Goal: Check status: Check status

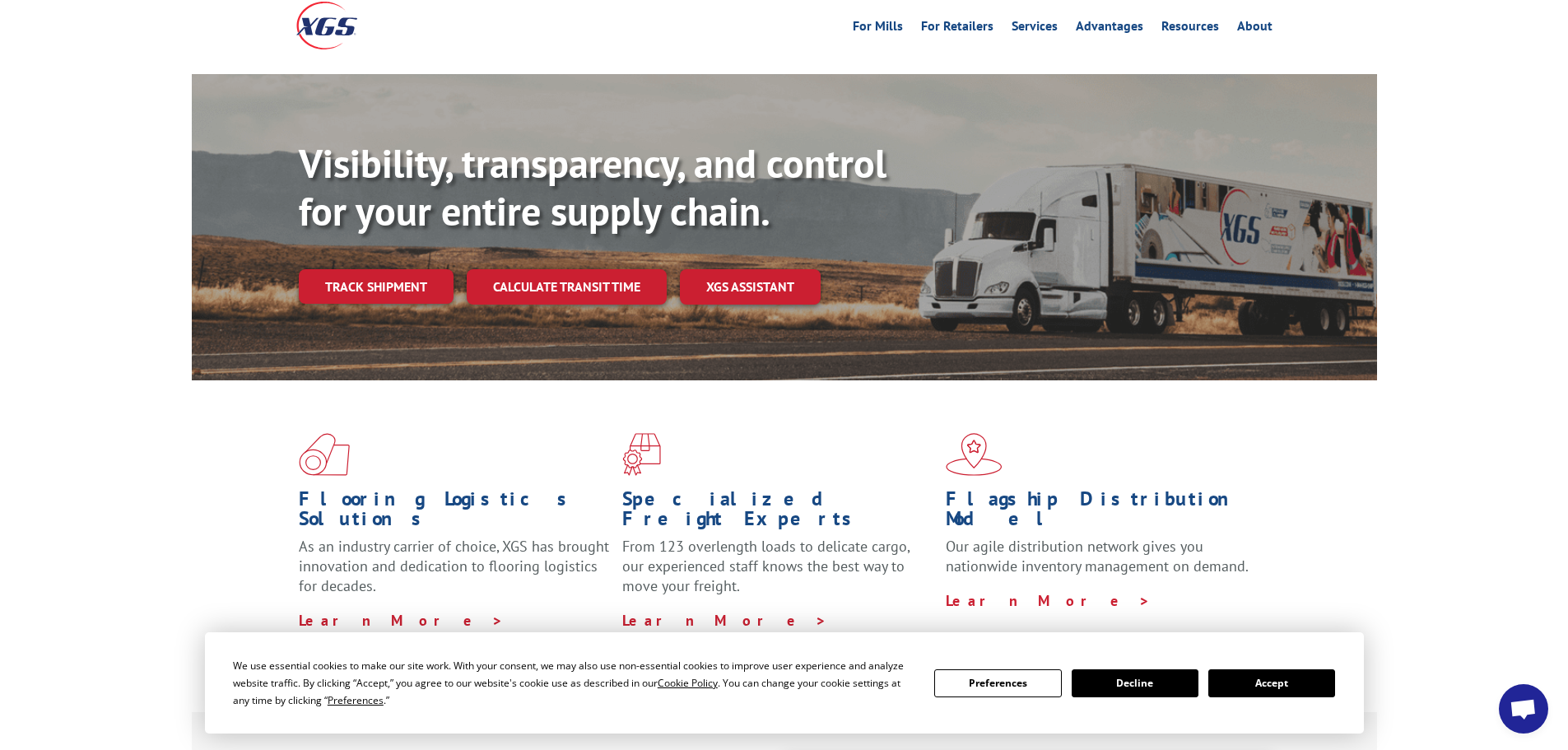
scroll to position [330, 0]
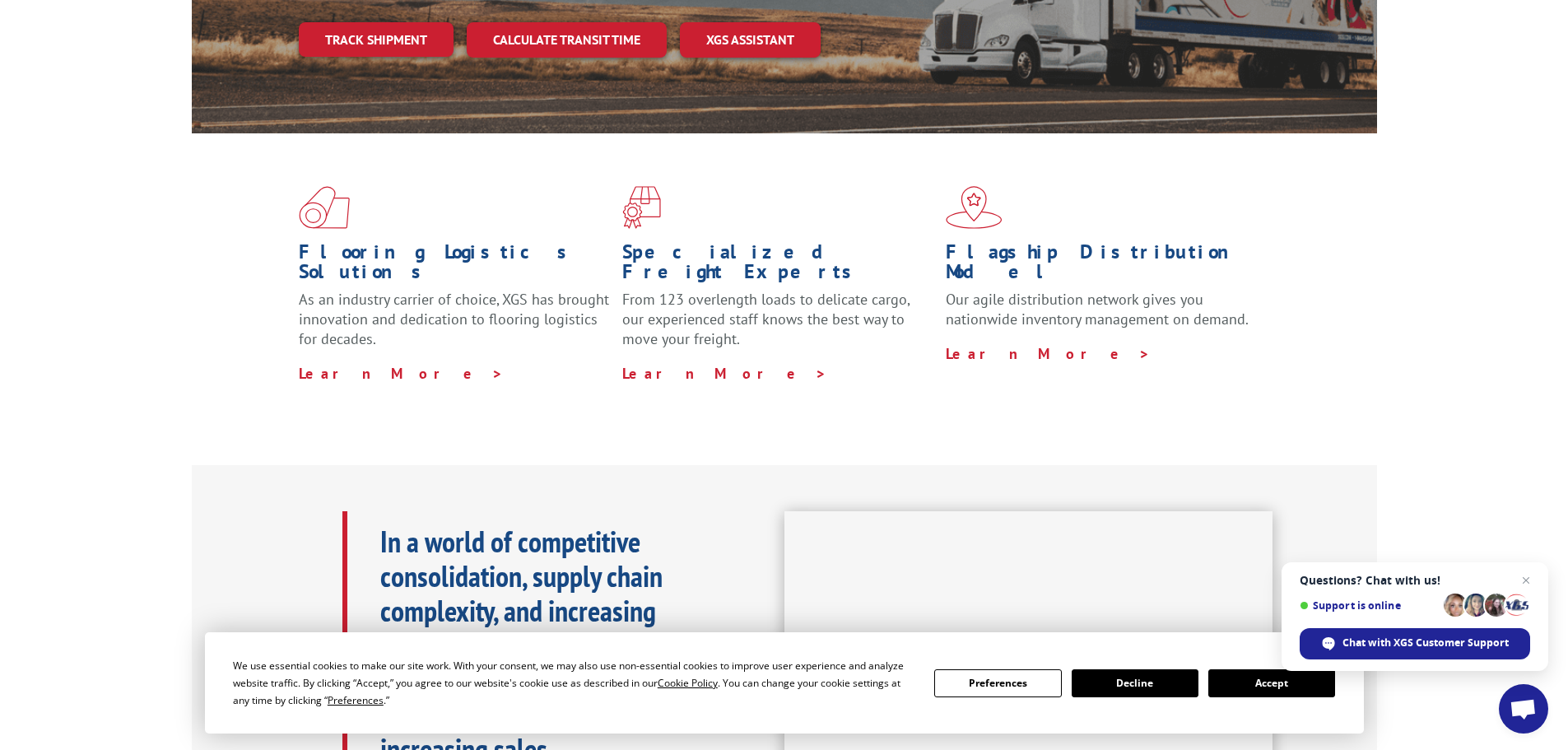
click at [1278, 684] on button "Accept" at bounding box center [1271, 683] width 126 height 28
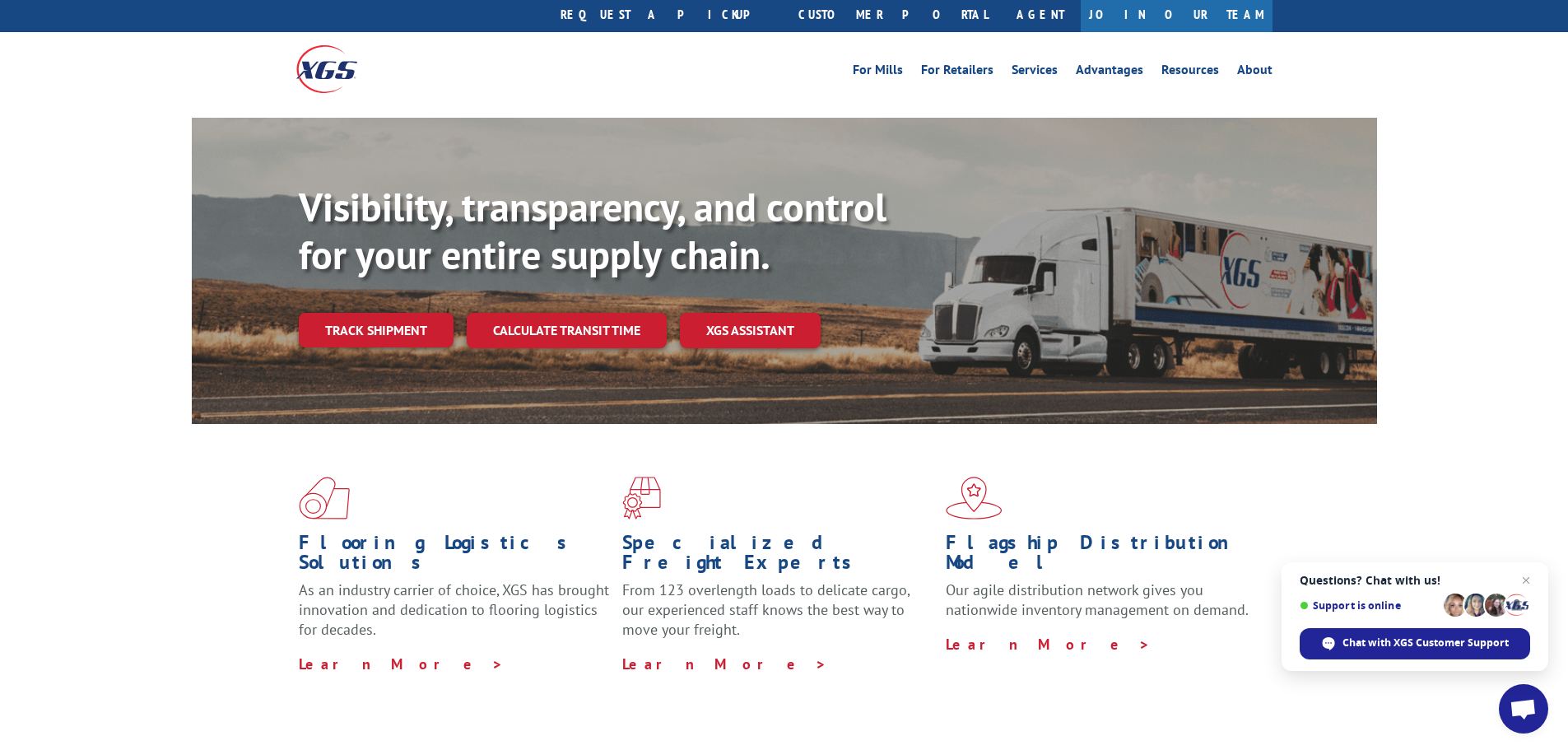
scroll to position [0, 0]
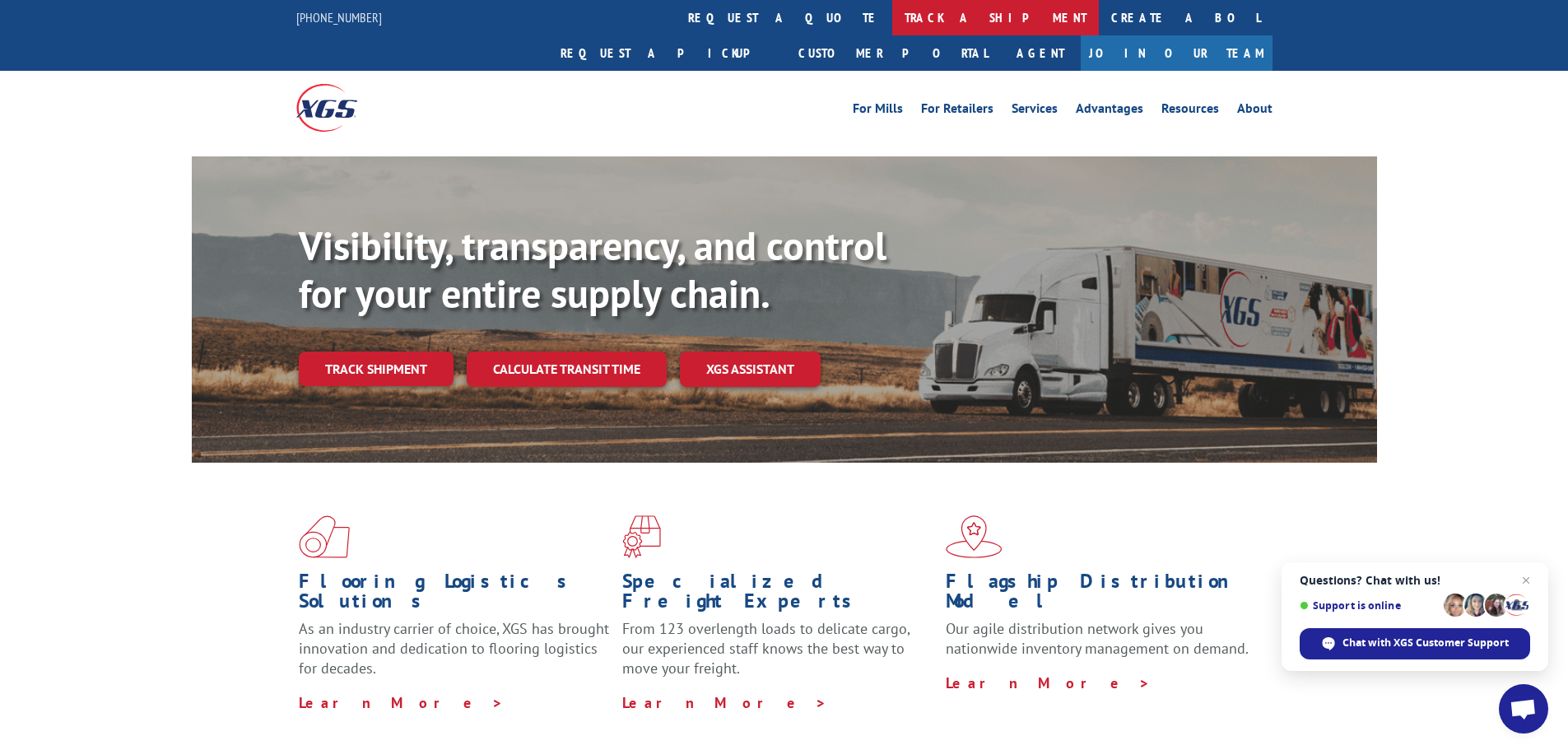
click at [892, 21] on link "track a shipment" at bounding box center [995, 18] width 206 height 36
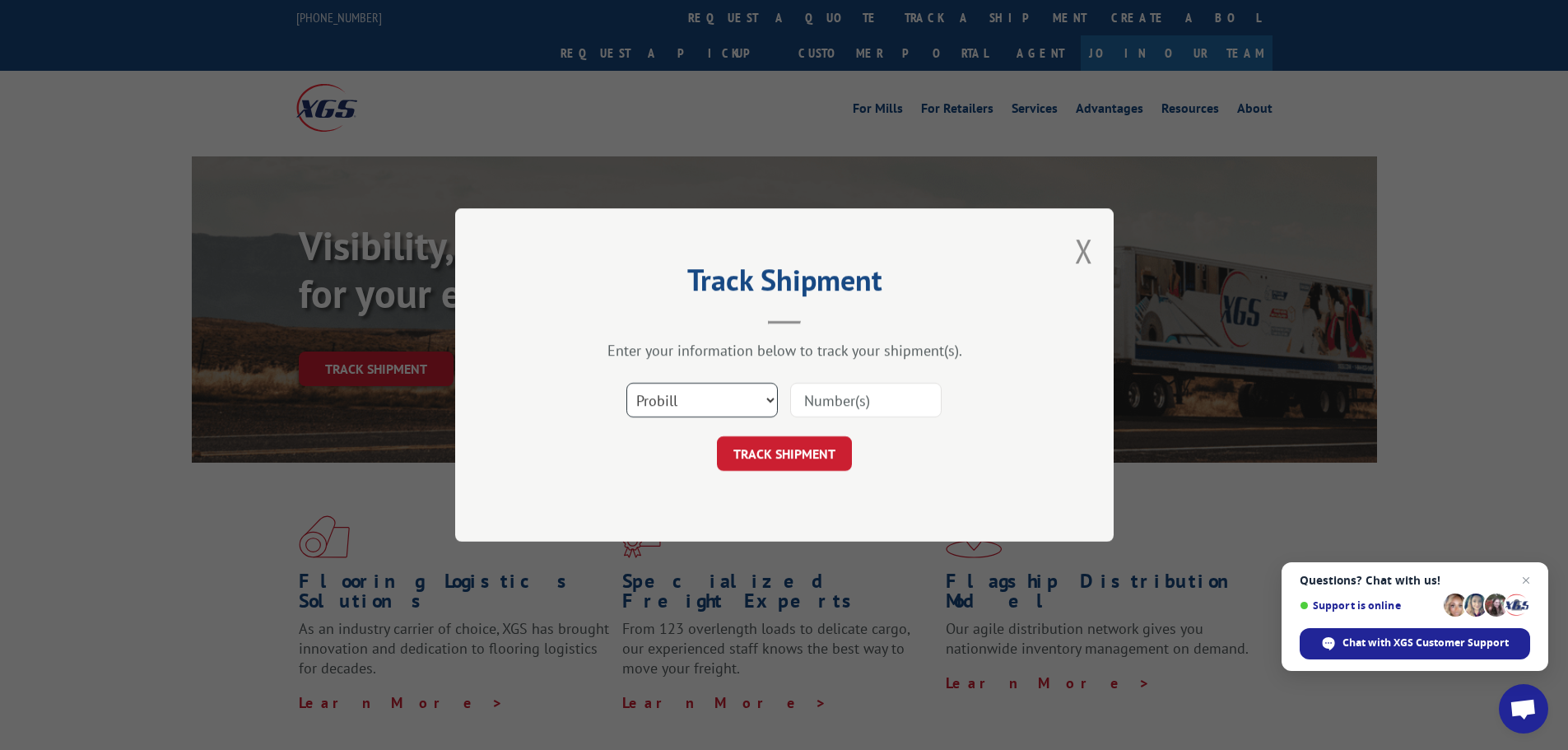
click at [729, 400] on select "Select category... Probill BOL PO" at bounding box center [702, 400] width 151 height 35
select select "bol"
click at [627, 383] on select "Select category... Probill BOL PO" at bounding box center [702, 400] width 151 height 35
click at [852, 394] on input at bounding box center [865, 400] width 151 height 35
paste input "17207690BOL"
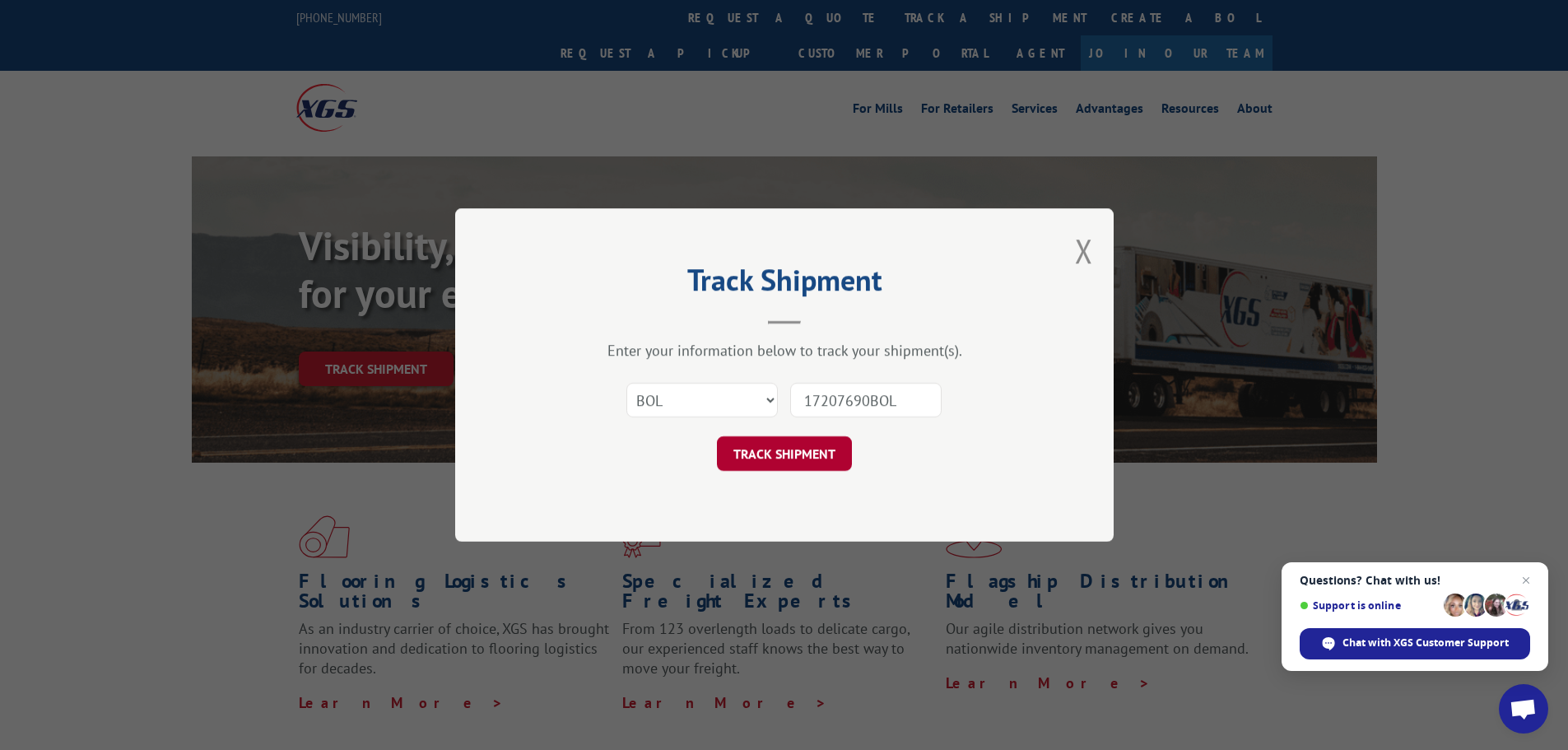
type input "17207690BOL"
click at [787, 449] on button "TRACK SHIPMENT" at bounding box center [784, 453] width 135 height 35
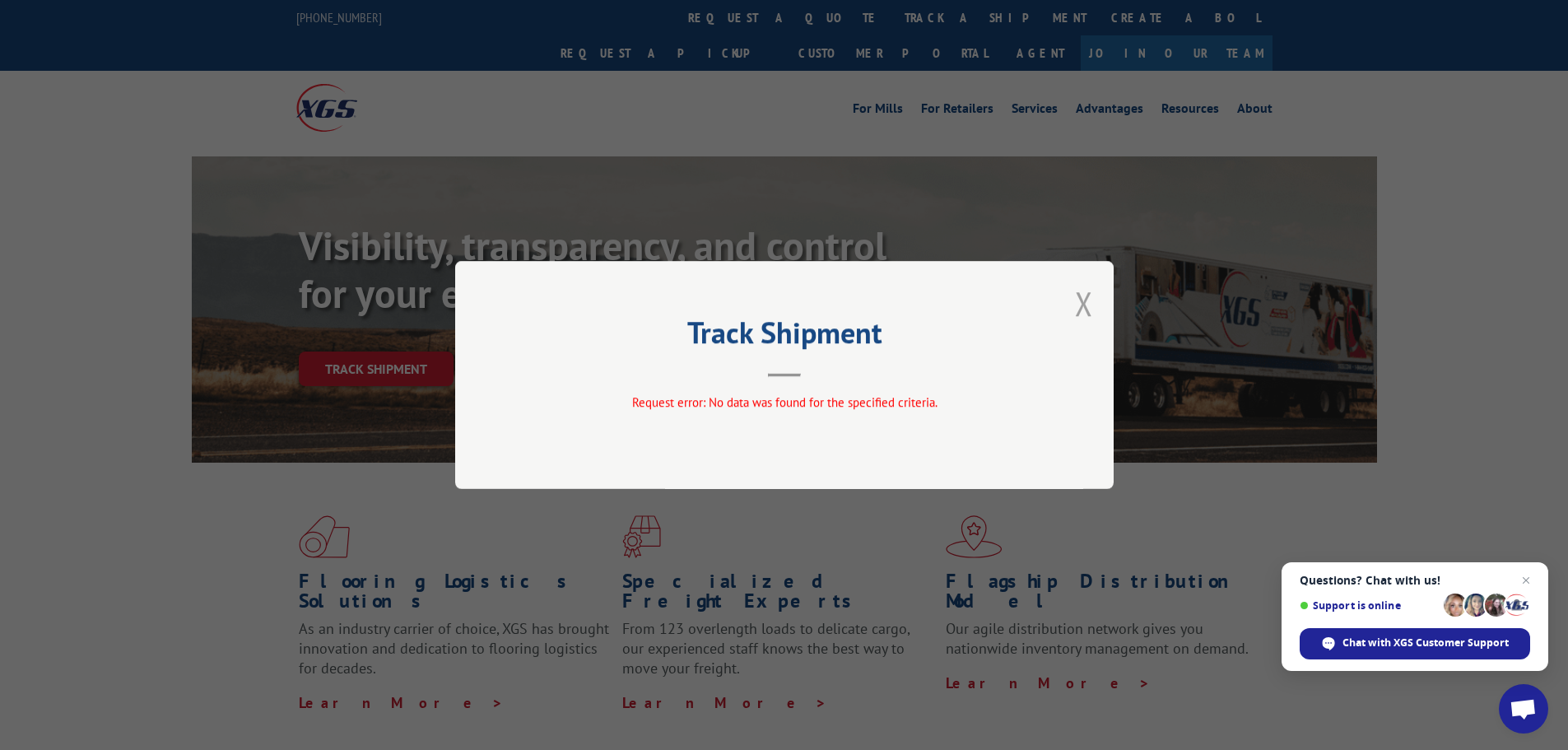
click at [1079, 298] on button "Close modal" at bounding box center [1083, 303] width 18 height 43
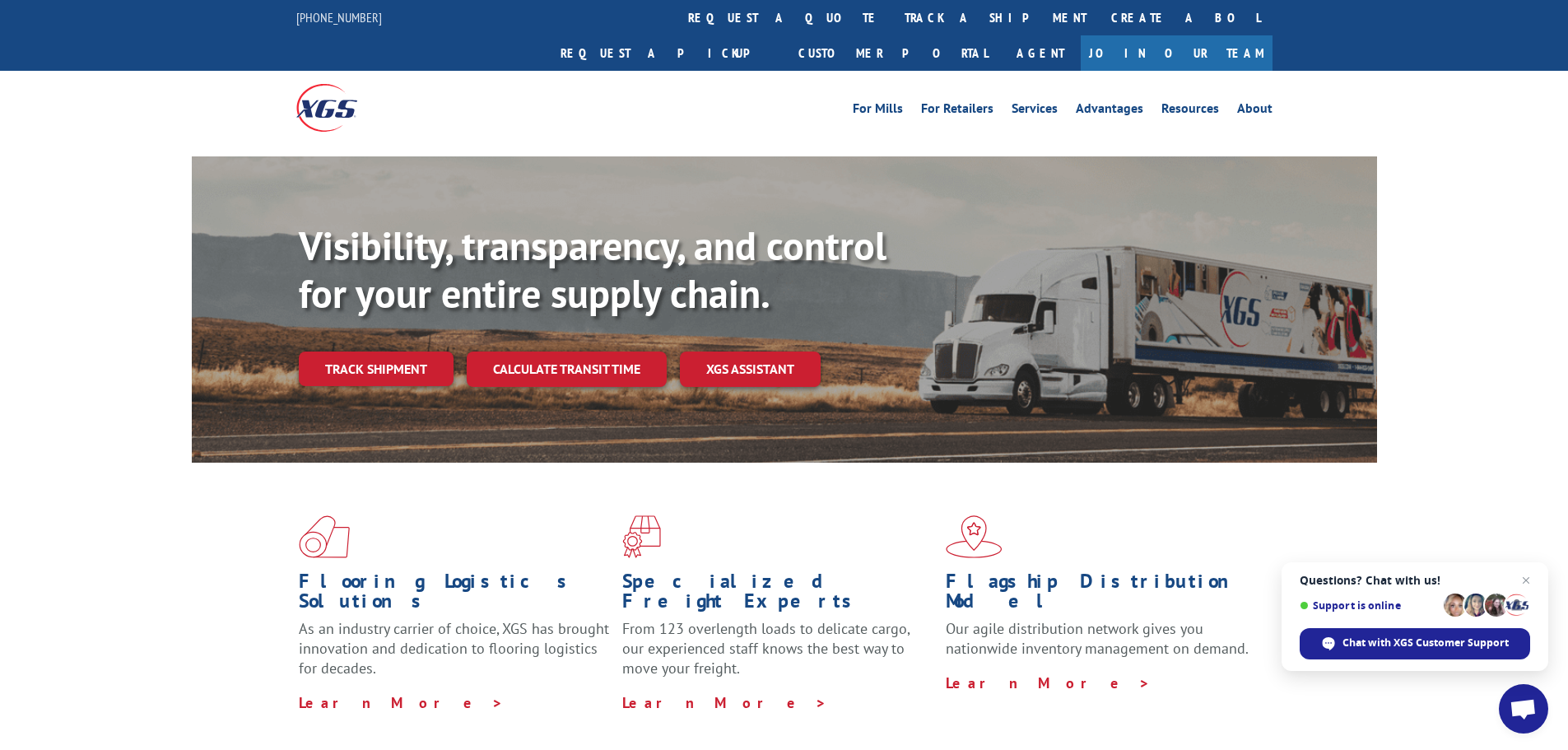
click at [892, 18] on link "track a shipment" at bounding box center [995, 18] width 206 height 36
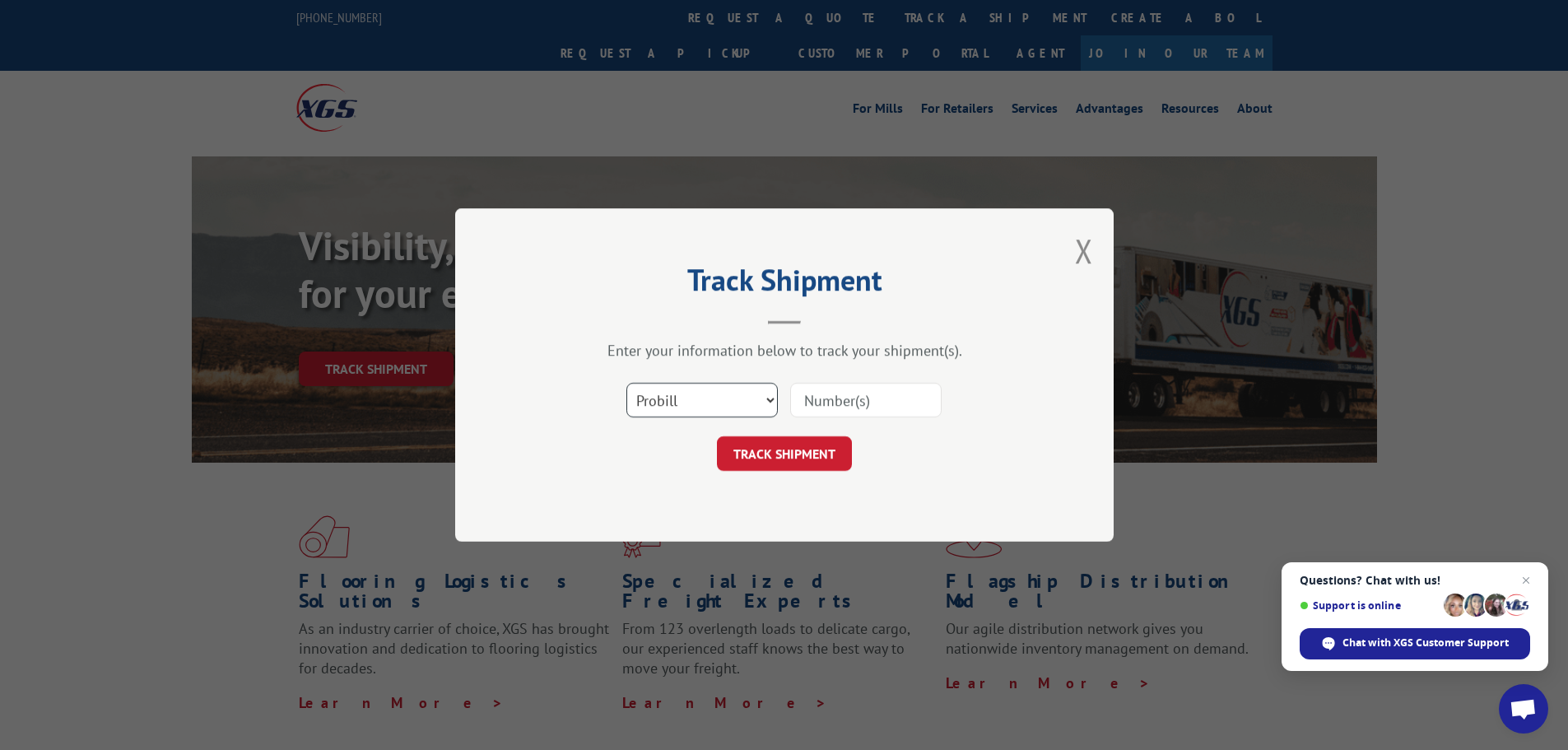
click at [699, 392] on select "Select category... Probill BOL PO" at bounding box center [702, 400] width 151 height 35
click at [852, 391] on input at bounding box center [865, 400] width 151 height 35
type input "17207690BOL"
click at [820, 446] on button "TRACK SHIPMENT" at bounding box center [784, 453] width 135 height 35
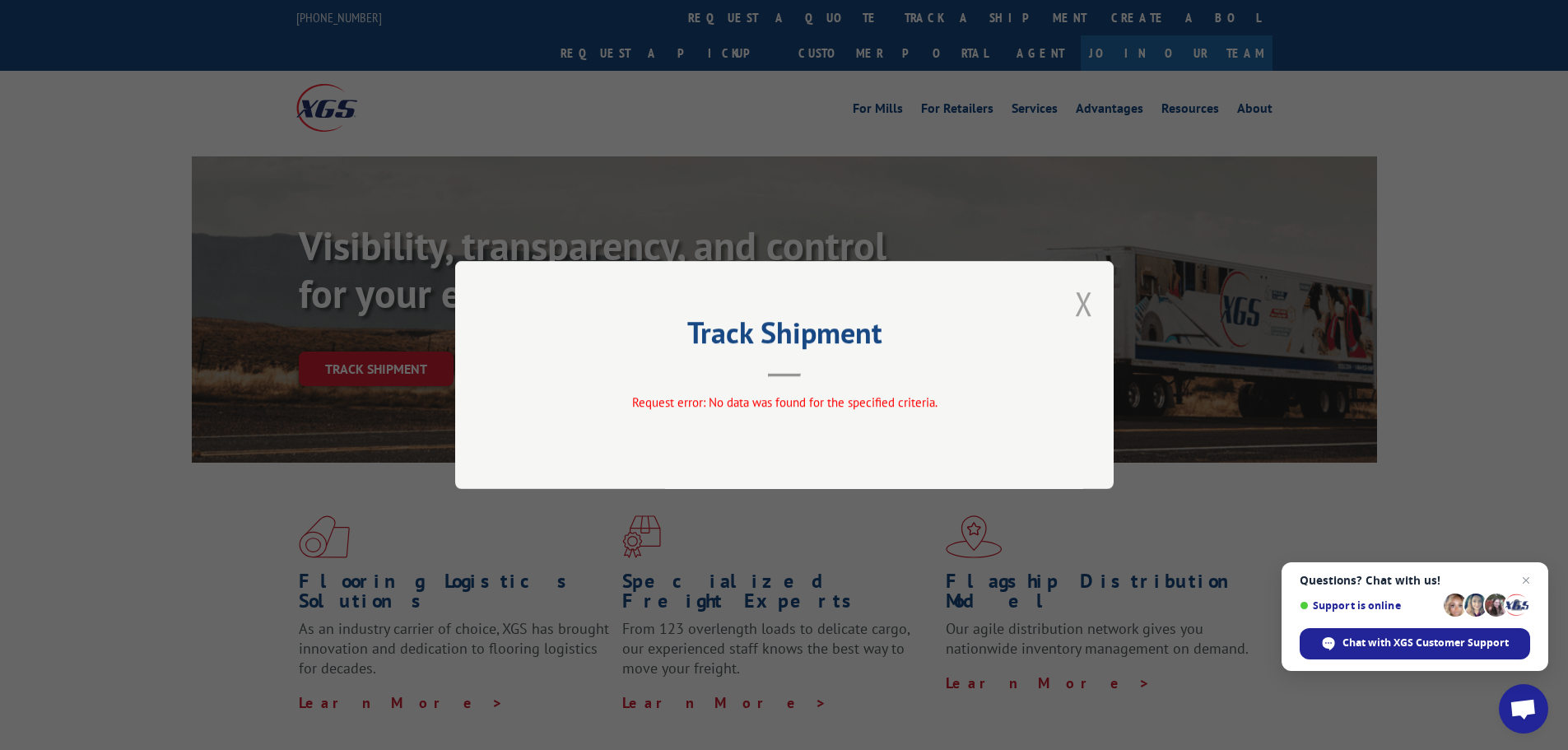
click at [1086, 296] on button "Close modal" at bounding box center [1083, 303] width 18 height 43
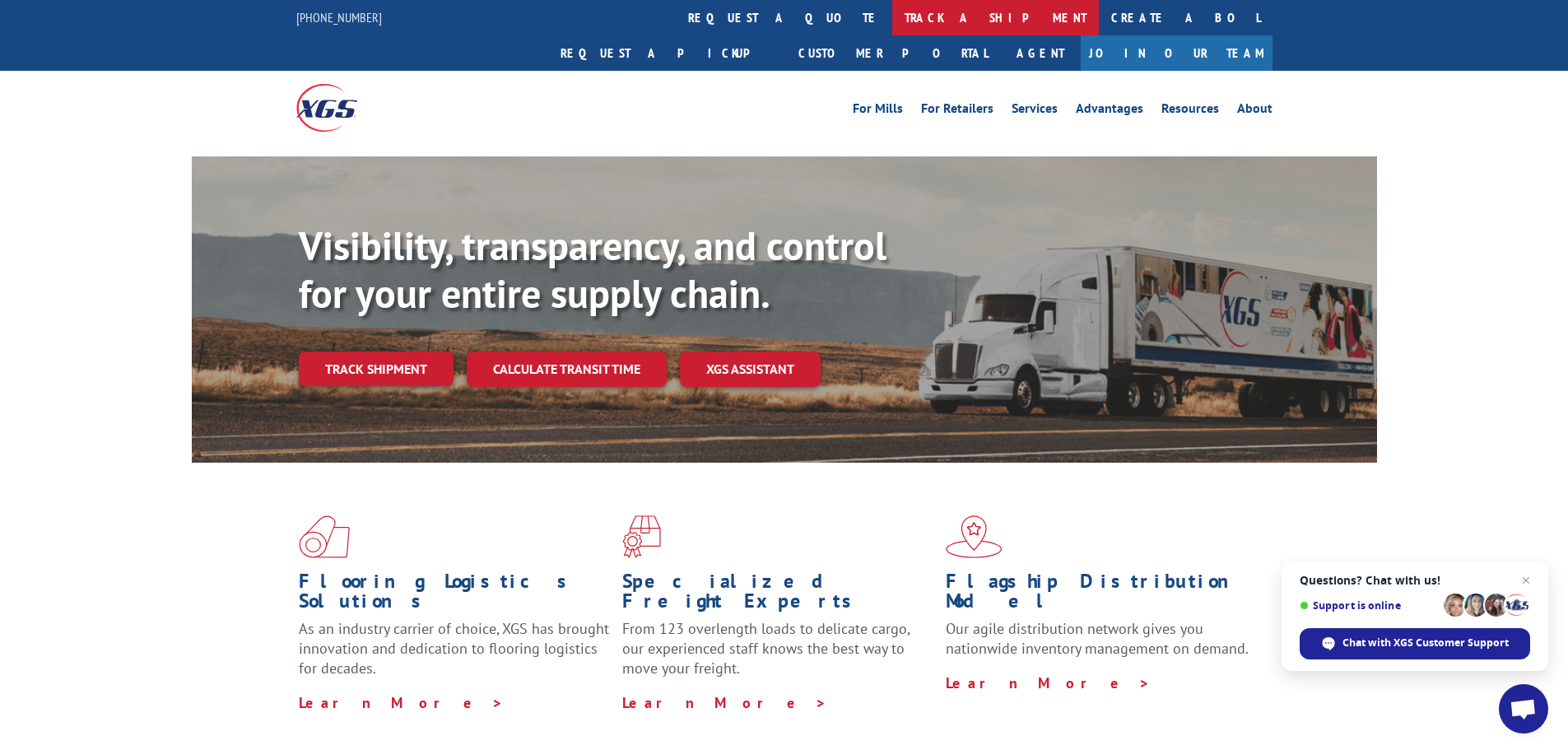
click at [892, 21] on link "track a shipment" at bounding box center [995, 18] width 206 height 36
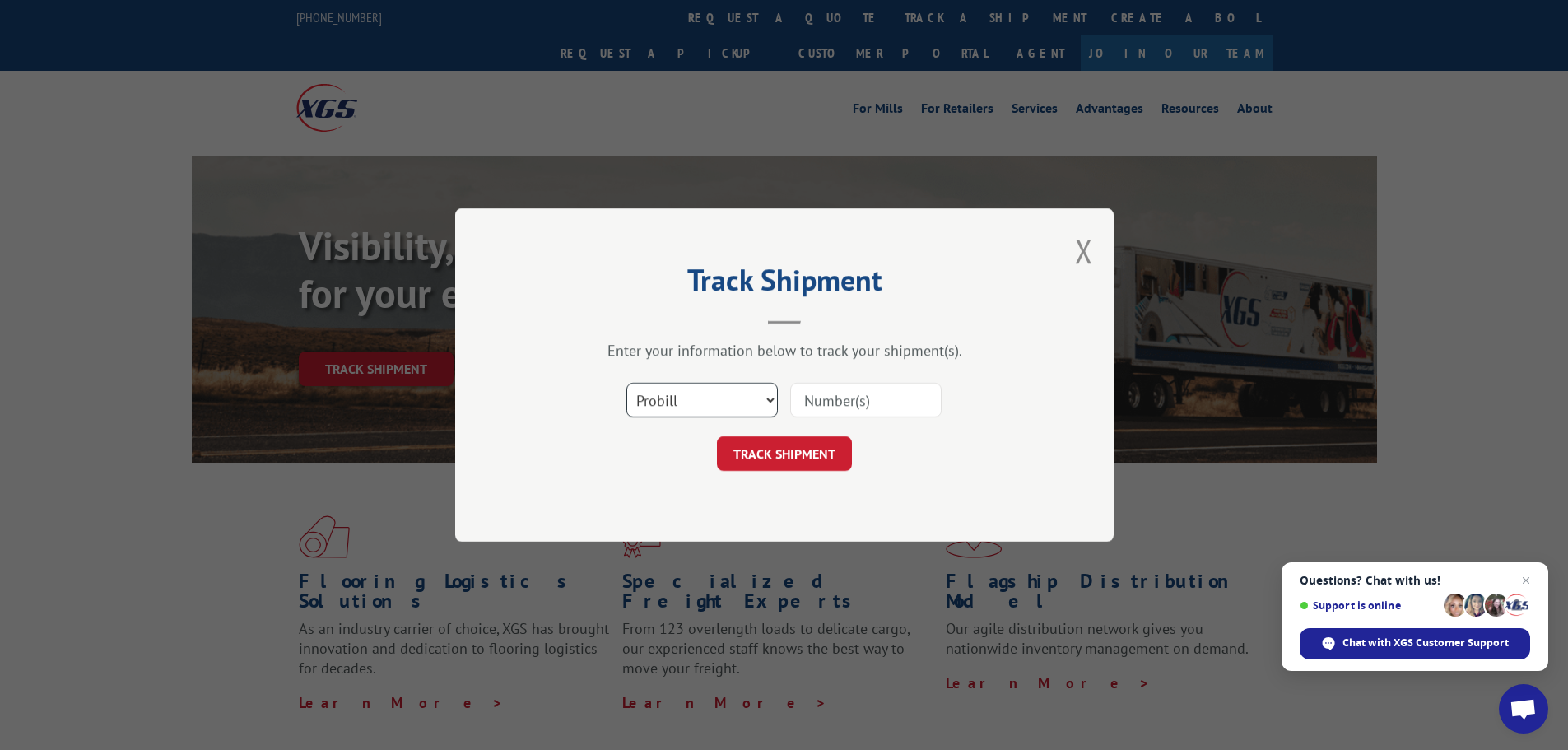
click at [743, 393] on select "Select category... Probill BOL PO" at bounding box center [702, 400] width 151 height 35
click at [627, 383] on select "Select category... Probill BOL PO" at bounding box center [702, 400] width 151 height 35
click at [677, 404] on select "Select category... Probill BOL PO" at bounding box center [702, 400] width 151 height 35
select select "po"
click at [627, 383] on select "Select category... Probill BOL PO" at bounding box center [702, 400] width 151 height 35
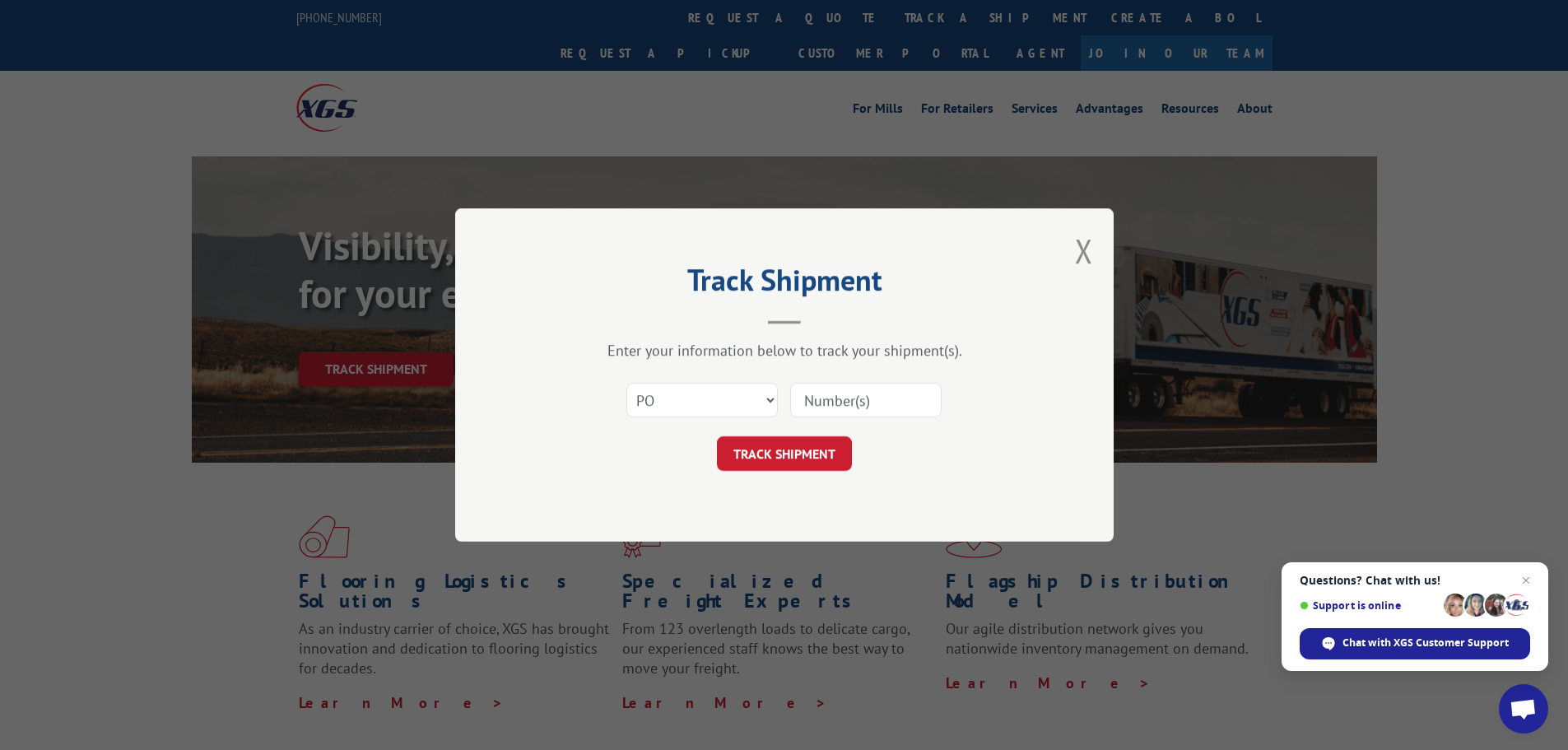
click at [835, 398] on input at bounding box center [865, 400] width 151 height 35
paste input "17207690BOL"
type input "17207690BOL"
click at [819, 459] on button "TRACK SHIPMENT" at bounding box center [784, 453] width 135 height 35
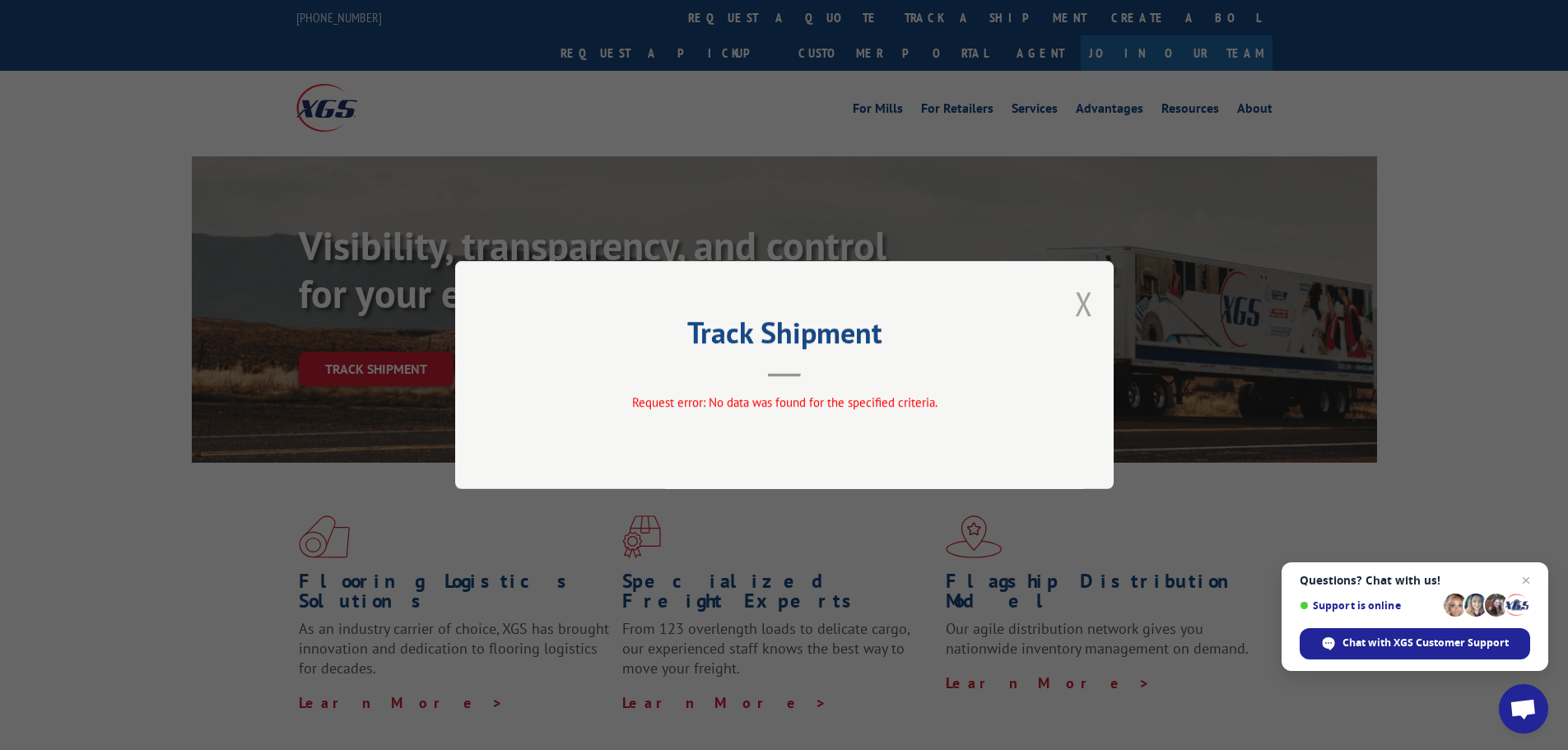
click at [1079, 307] on button "Close modal" at bounding box center [1083, 303] width 18 height 43
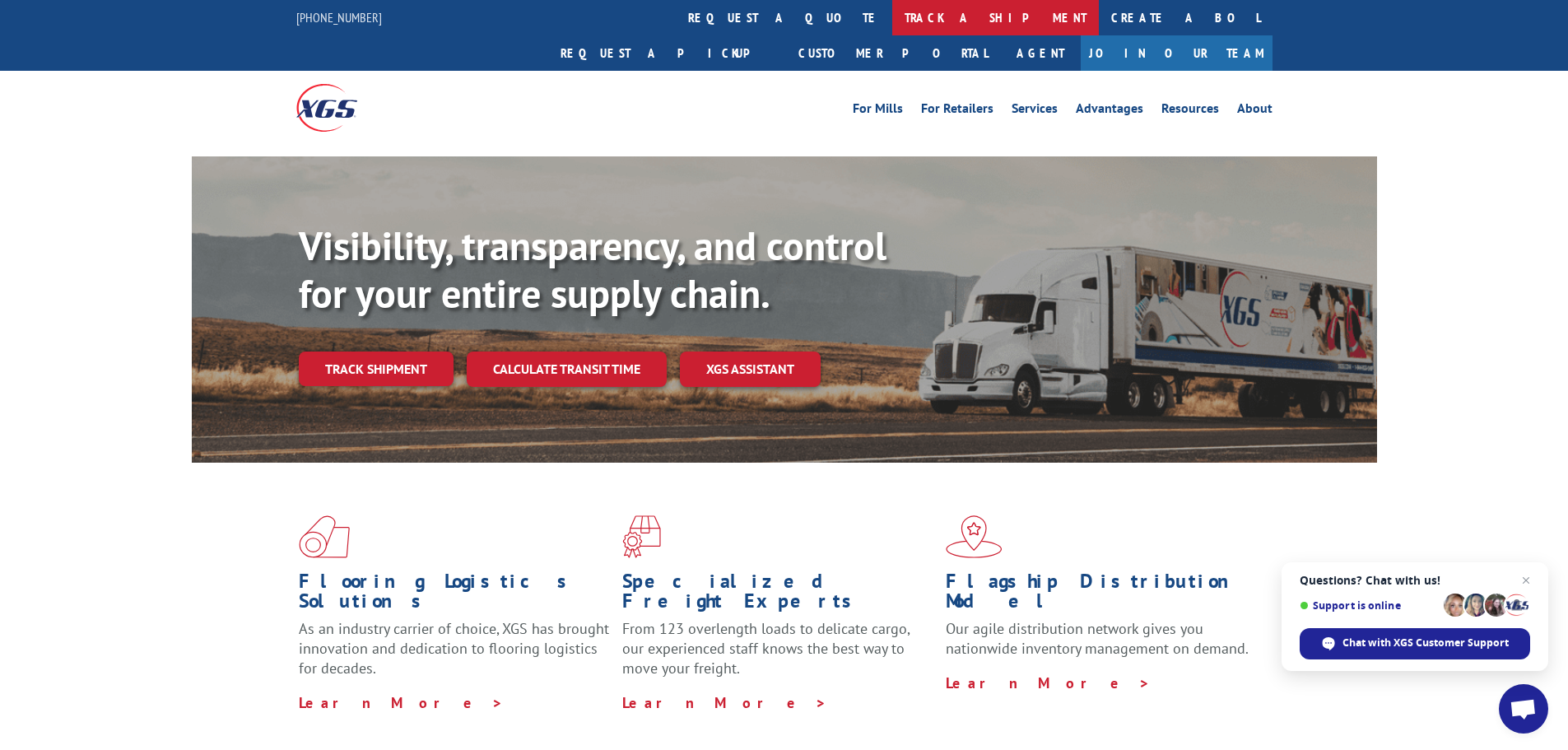
click at [892, 19] on link "track a shipment" at bounding box center [995, 18] width 206 height 36
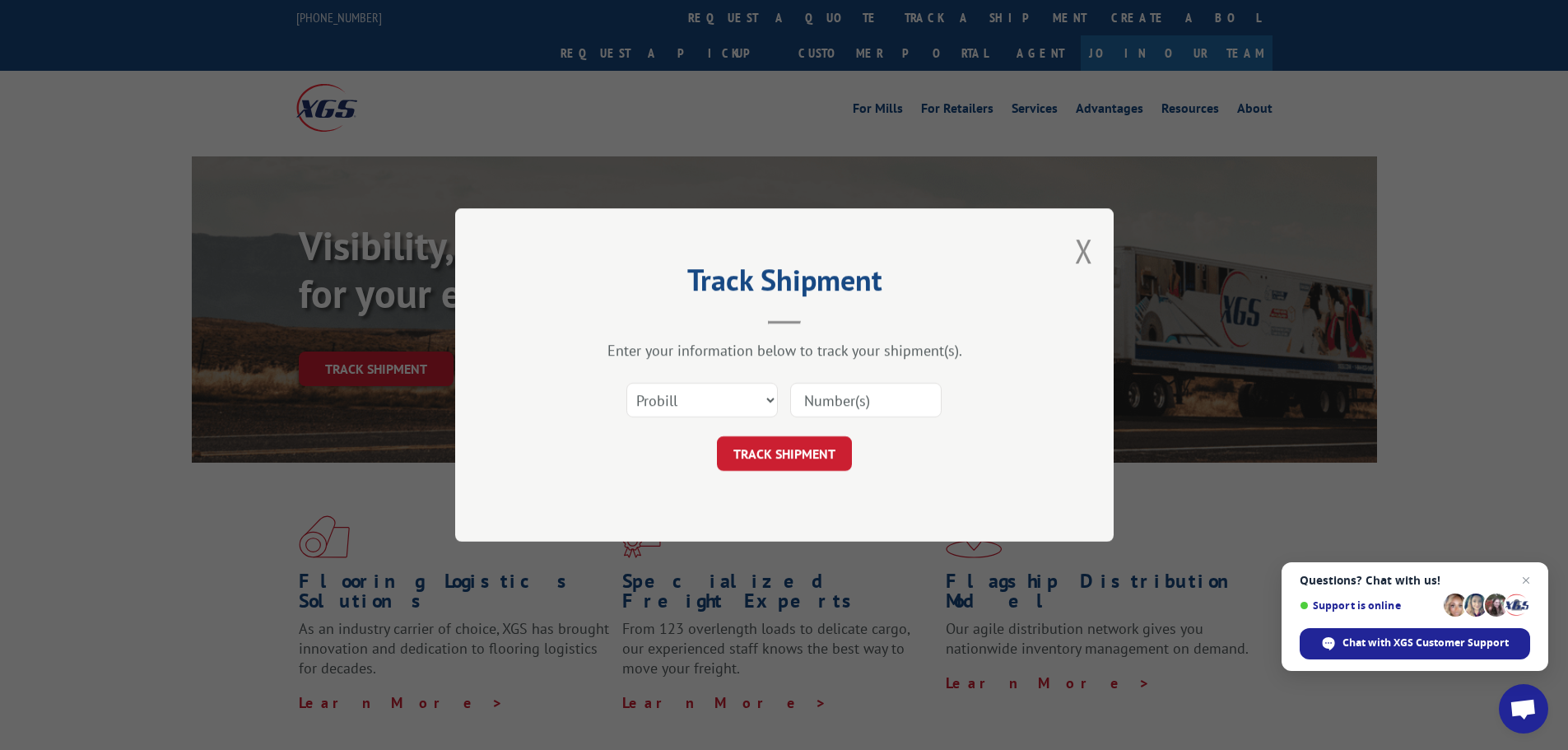
click at [838, 395] on input at bounding box center [865, 400] width 151 height 35
paste input "17207690BOL"
type input "17207690"
click at [724, 400] on select "Select category... Probill BOL PO" at bounding box center [702, 400] width 151 height 35
select select "bol"
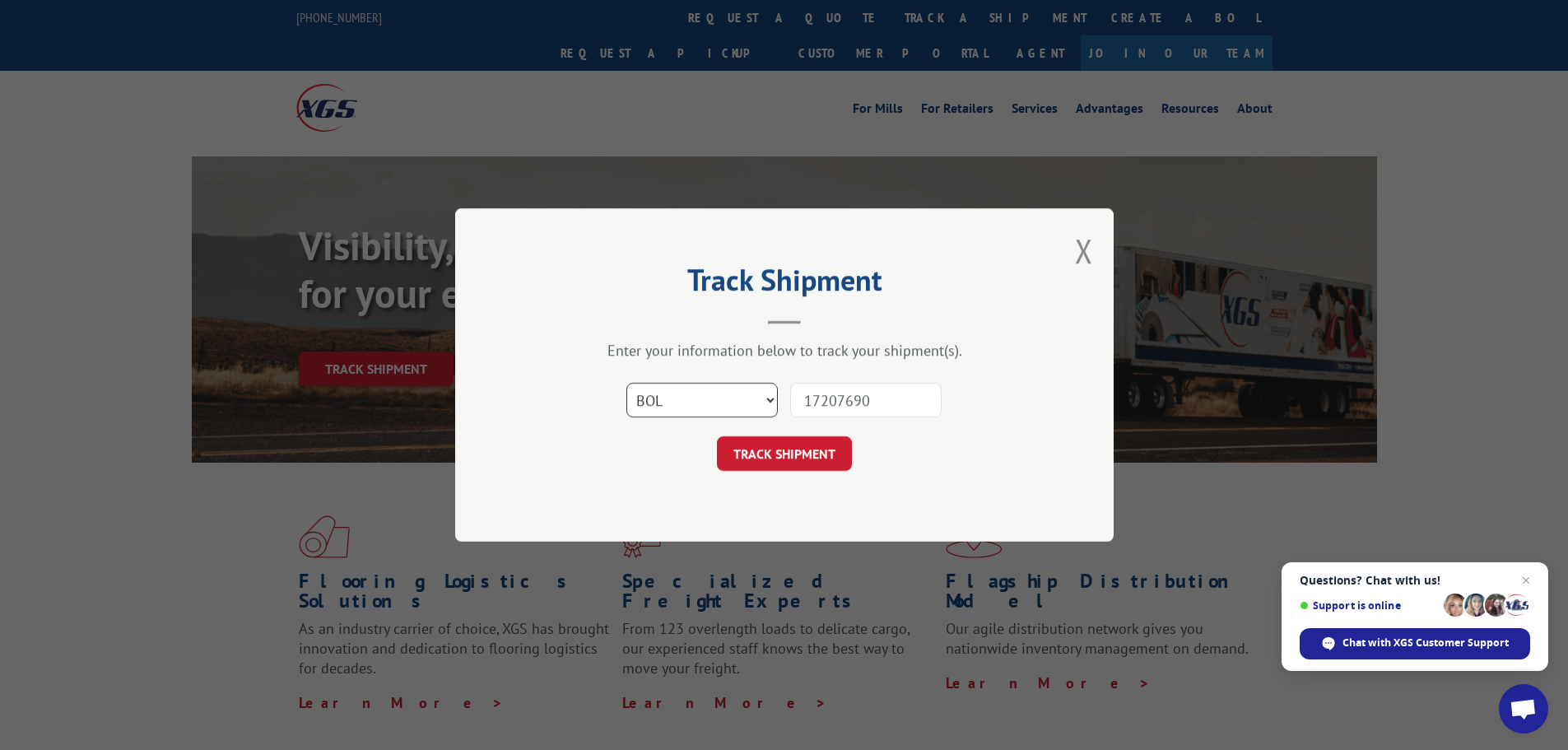
click at [627, 383] on select "Select category... Probill BOL PO" at bounding box center [702, 400] width 151 height 35
click at [826, 445] on button "TRACK SHIPMENT" at bounding box center [784, 453] width 135 height 35
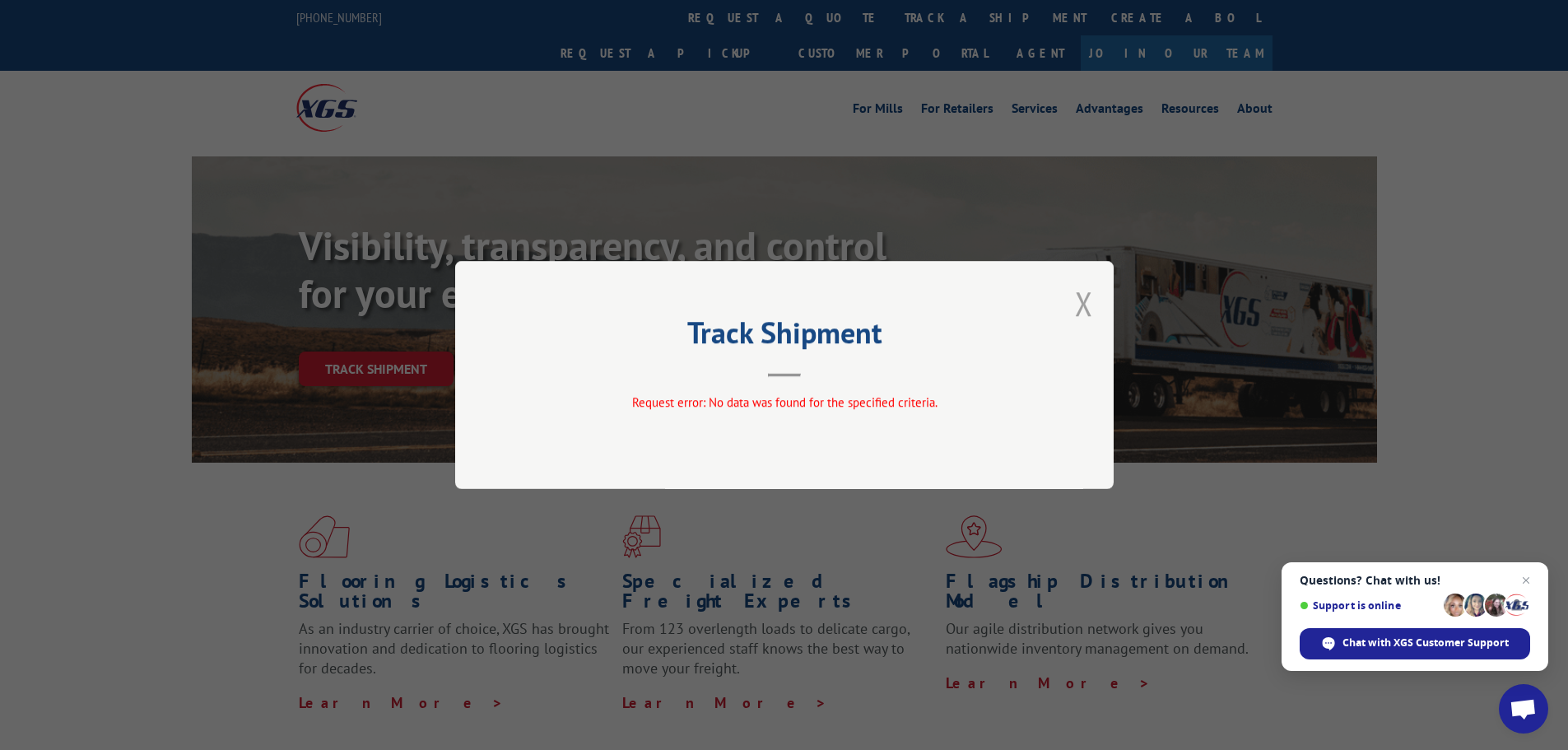
click at [1080, 310] on button "Close modal" at bounding box center [1083, 303] width 18 height 43
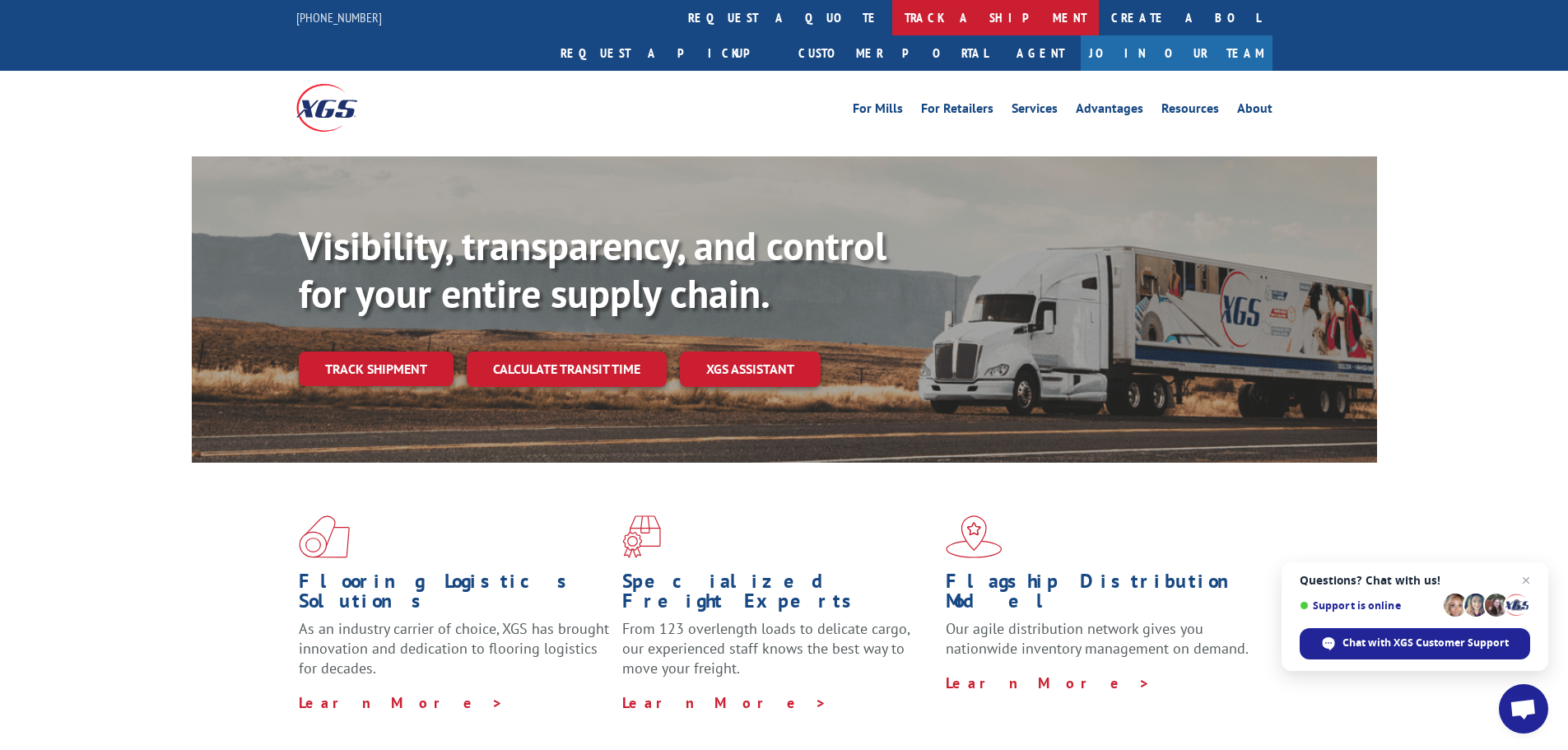
click at [892, 17] on link "track a shipment" at bounding box center [995, 18] width 206 height 36
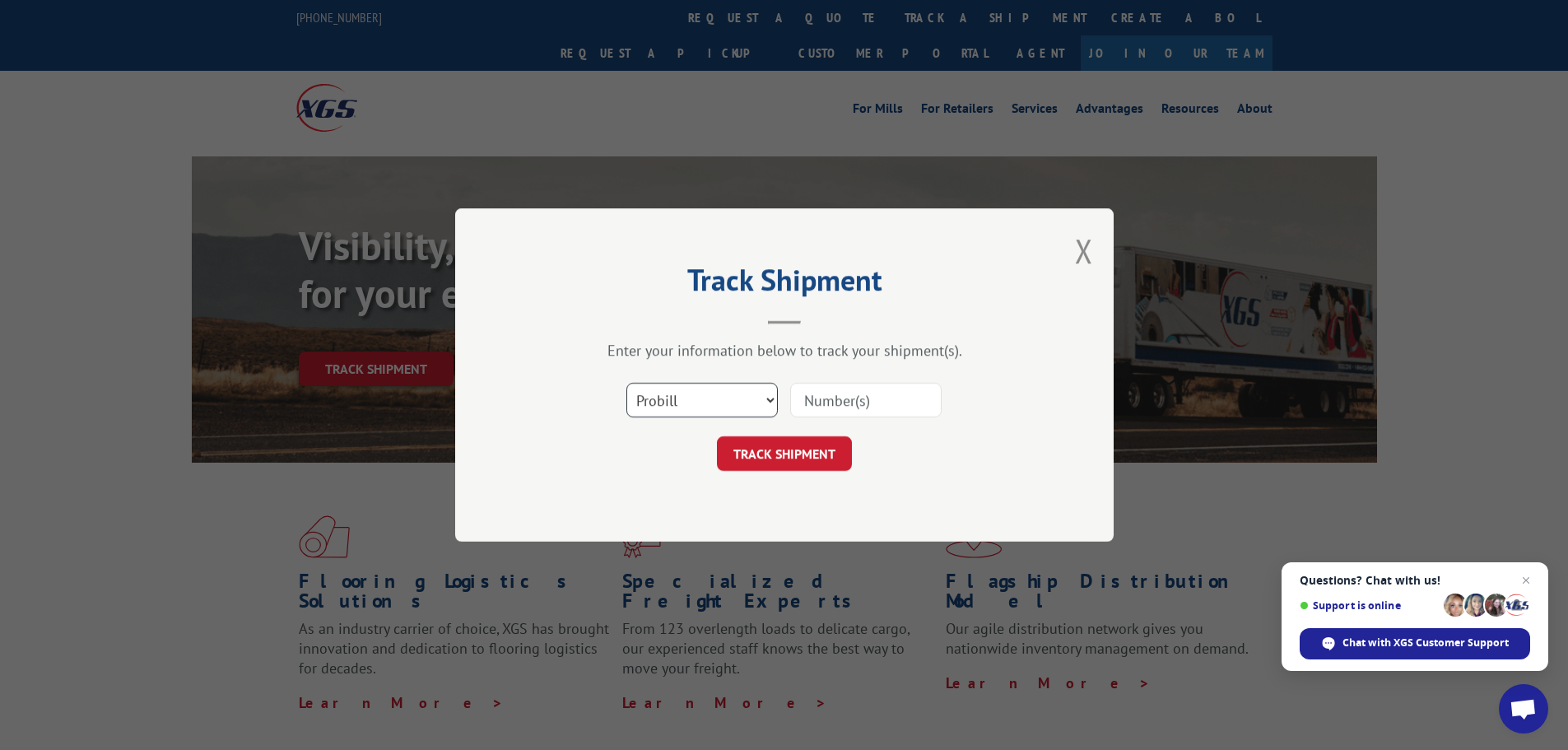
click at [698, 405] on select "Select category... Probill BOL PO" at bounding box center [702, 400] width 151 height 35
select select "po"
click at [627, 383] on select "Select category... Probill BOL PO" at bounding box center [702, 400] width 151 height 35
click at [843, 406] on input at bounding box center [865, 400] width 151 height 35
paste input "17207690BOL"
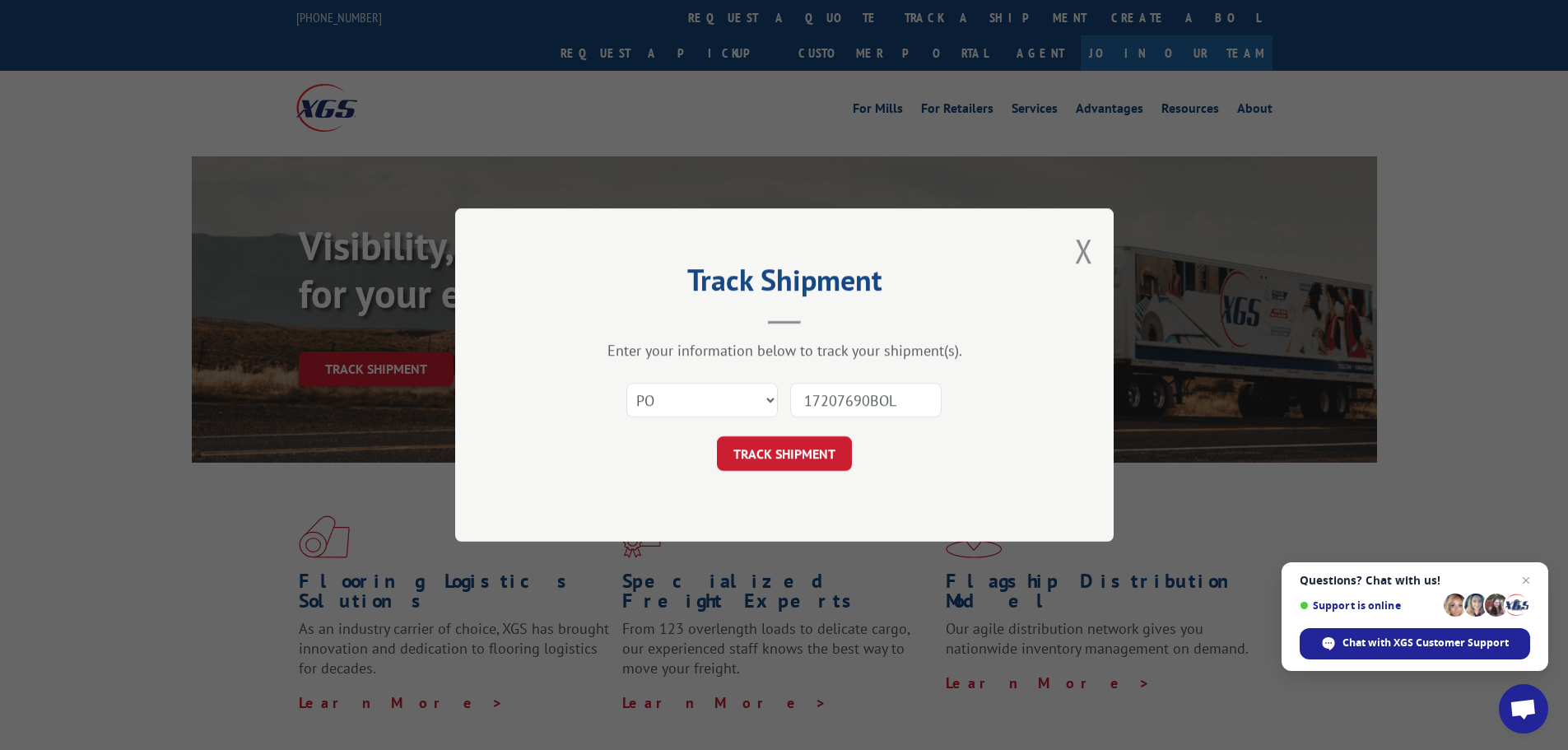
drag, startPoint x: 895, startPoint y: 397, endPoint x: 871, endPoint y: 404, distance: 25.0
click at [871, 404] on input "17207690BOL" at bounding box center [865, 400] width 151 height 35
type input "17207690"
click at [750, 439] on button "TRACK SHIPMENT" at bounding box center [784, 453] width 135 height 35
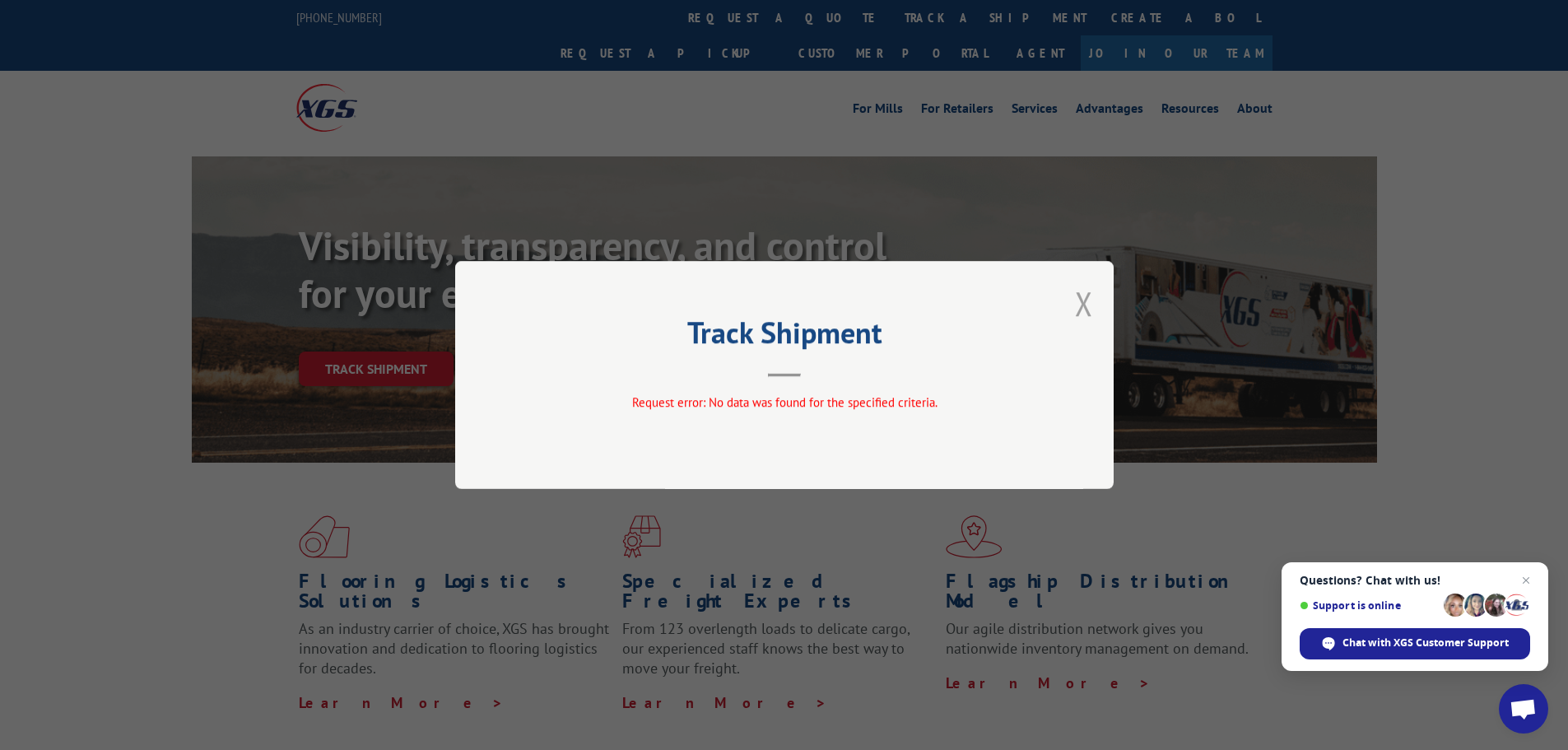
click at [1087, 305] on button "Close modal" at bounding box center [1083, 303] width 18 height 43
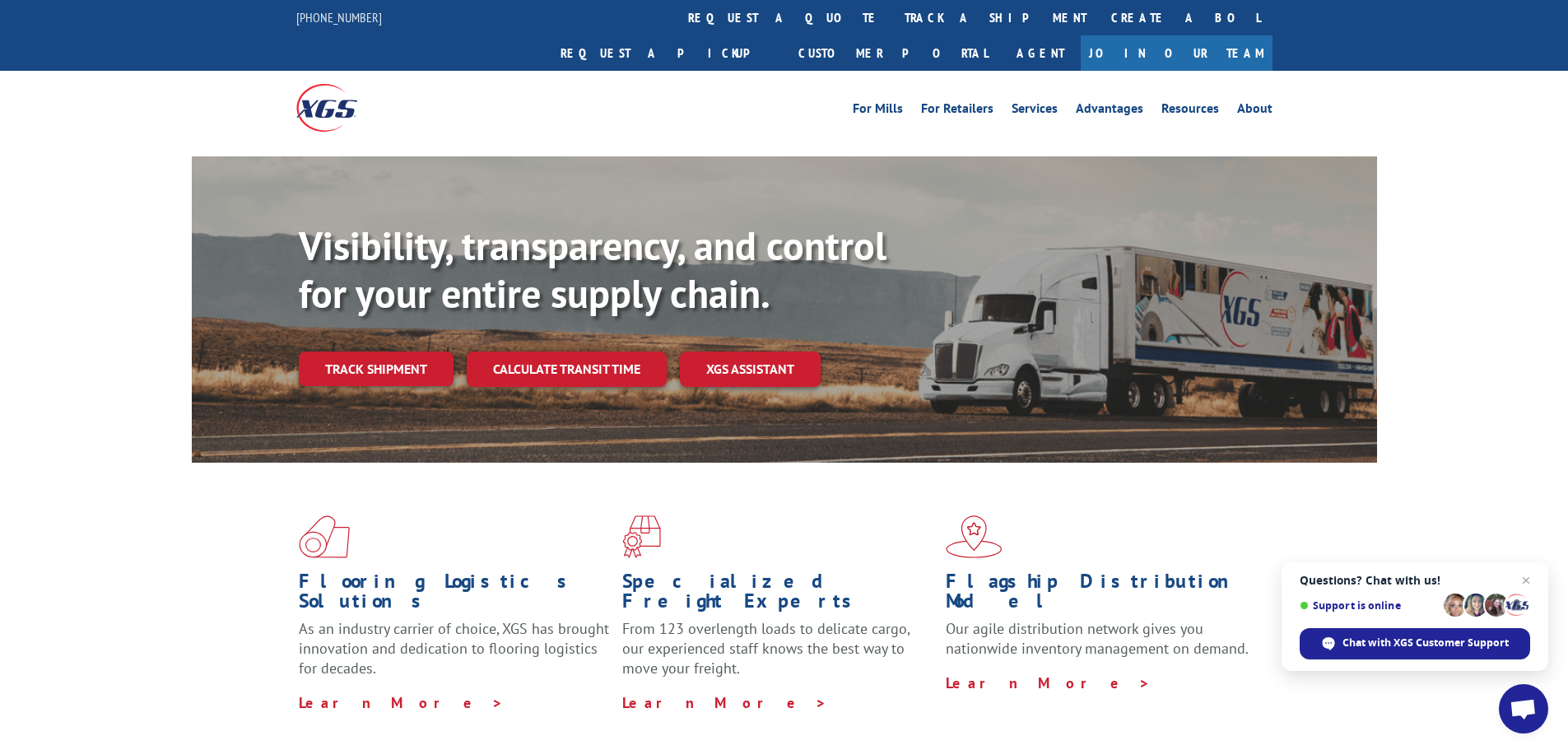
click at [892, 20] on link "track a shipment" at bounding box center [995, 18] width 206 height 36
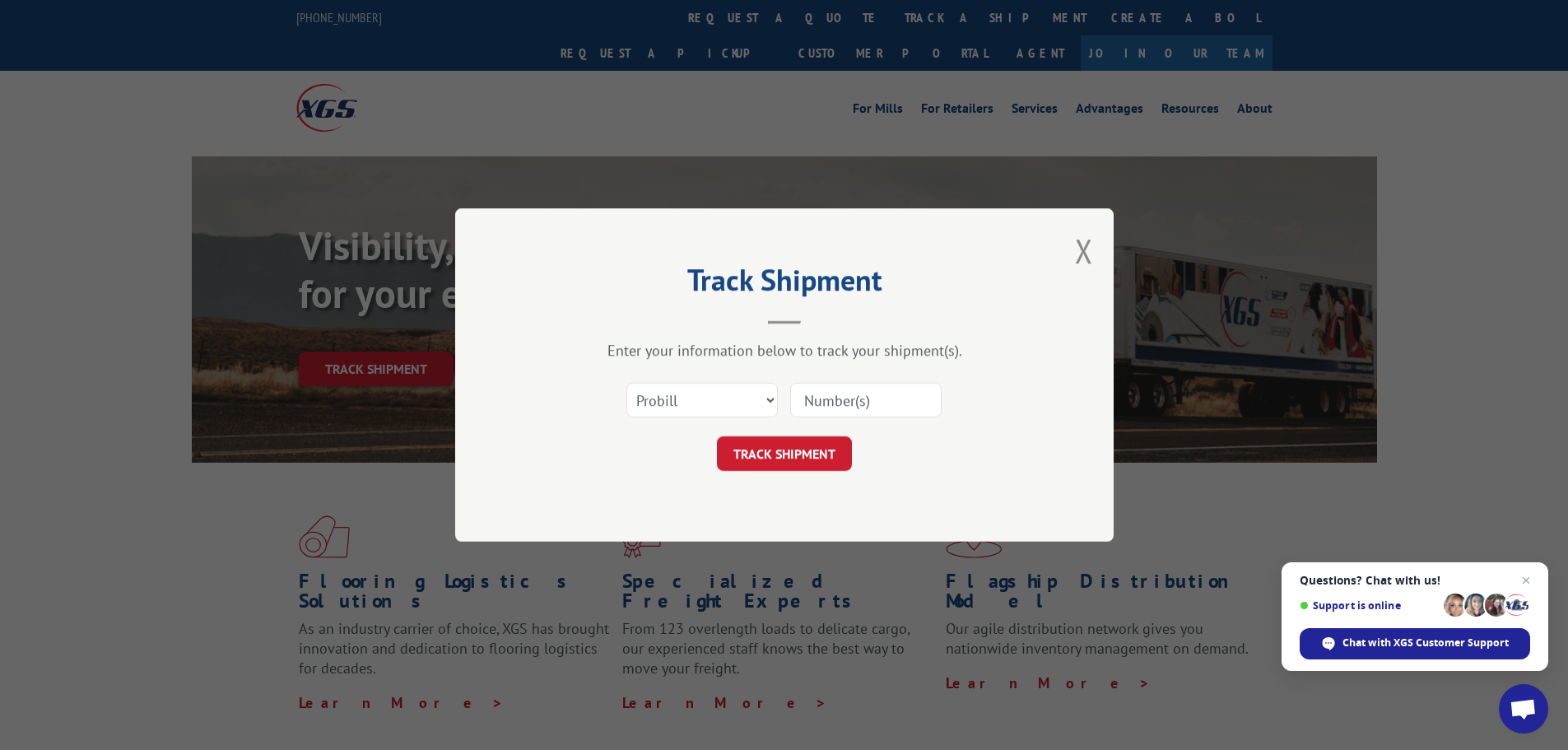
click at [869, 404] on input at bounding box center [865, 400] width 151 height 35
paste input "17207690BOL"
type input "17207690BOL"
click at [282, 204] on div "Track Shipment Enter your information below to track your shipment(s). Select c…" at bounding box center [784, 375] width 1568 height 750
click at [1087, 249] on button "Close modal" at bounding box center [1083, 251] width 18 height 43
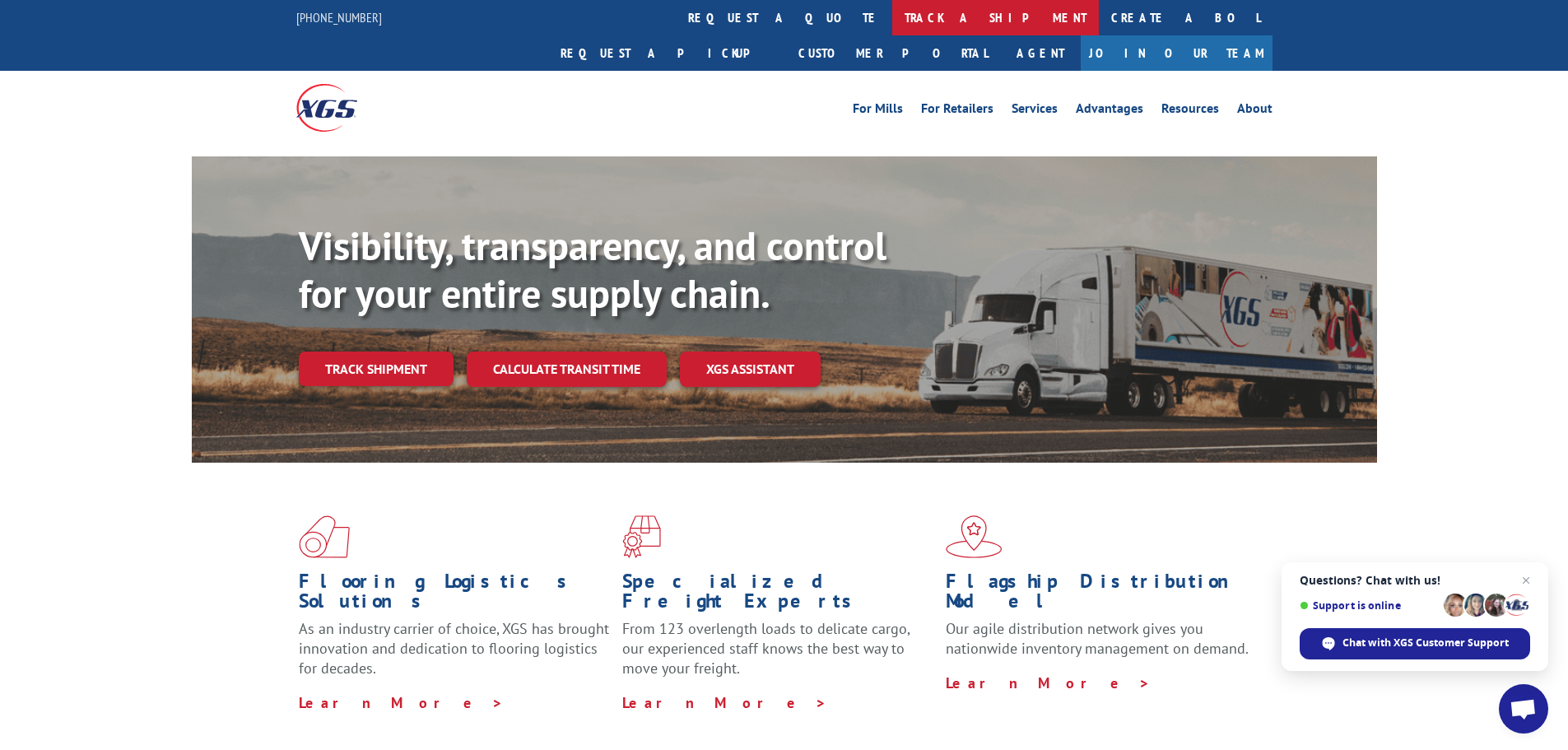
click at [892, 16] on link "track a shipment" at bounding box center [995, 18] width 206 height 36
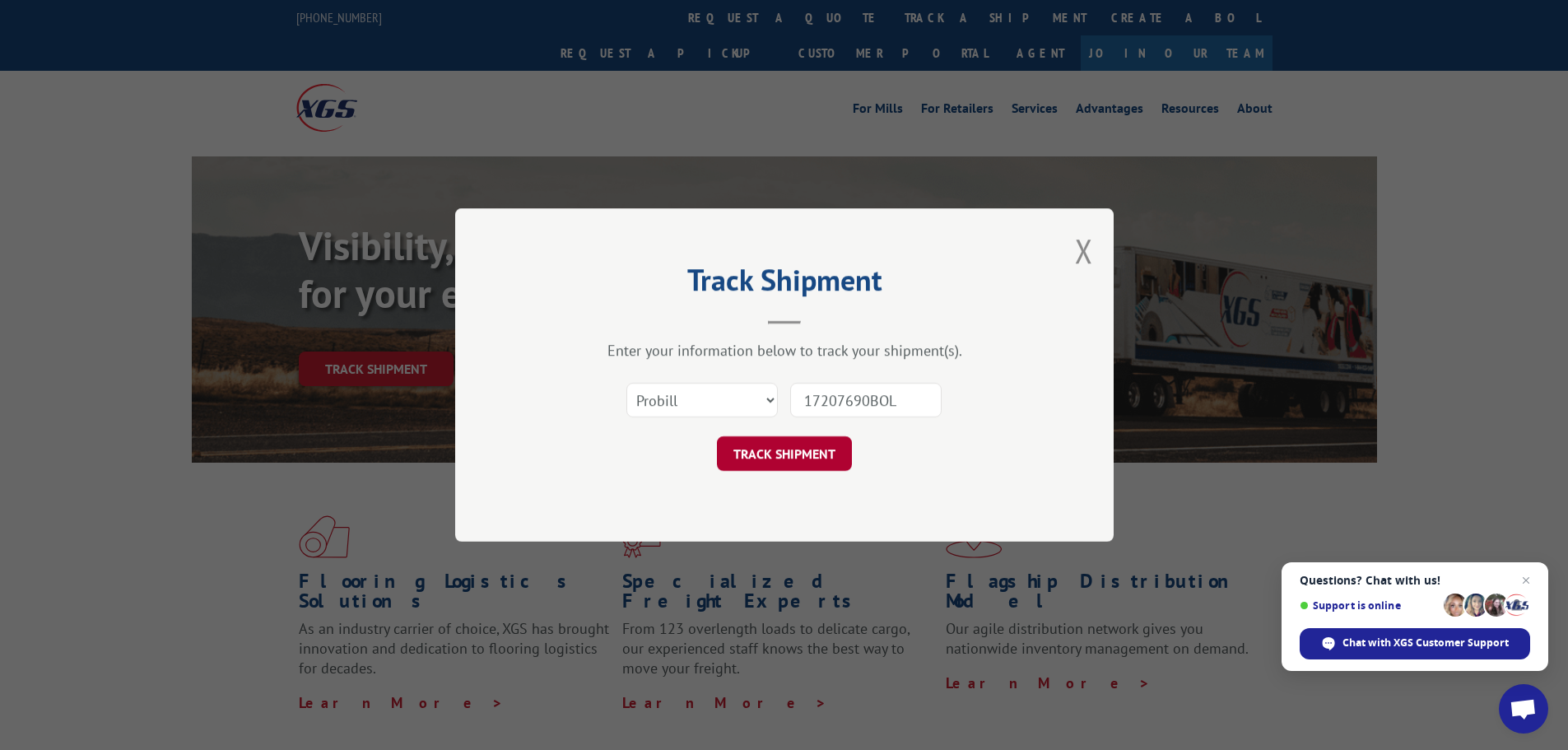
click at [802, 450] on button "TRACK SHIPMENT" at bounding box center [784, 453] width 135 height 35
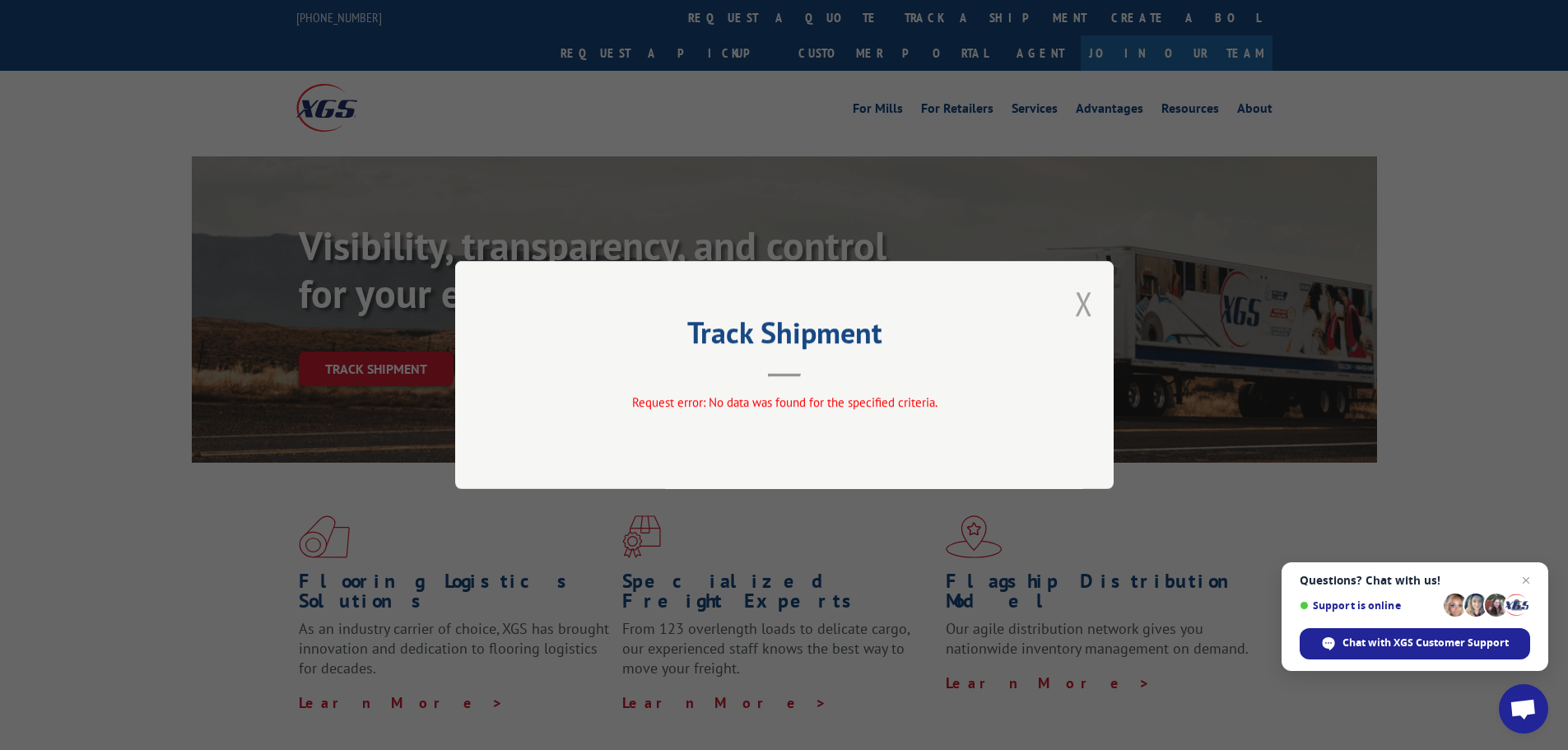
click at [1088, 303] on button "Close modal" at bounding box center [1083, 303] width 18 height 43
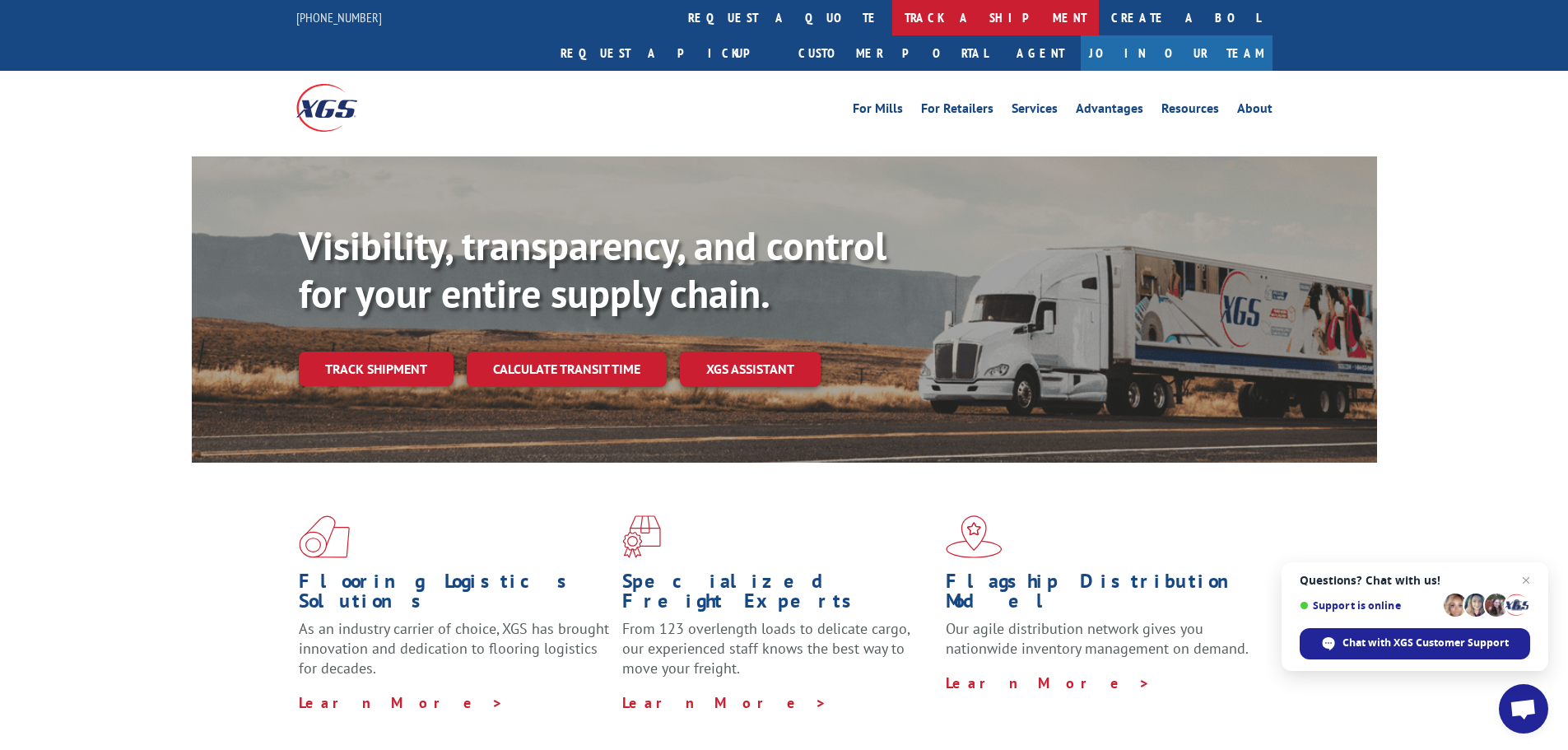
click at [892, 18] on link "track a shipment" at bounding box center [995, 18] width 206 height 36
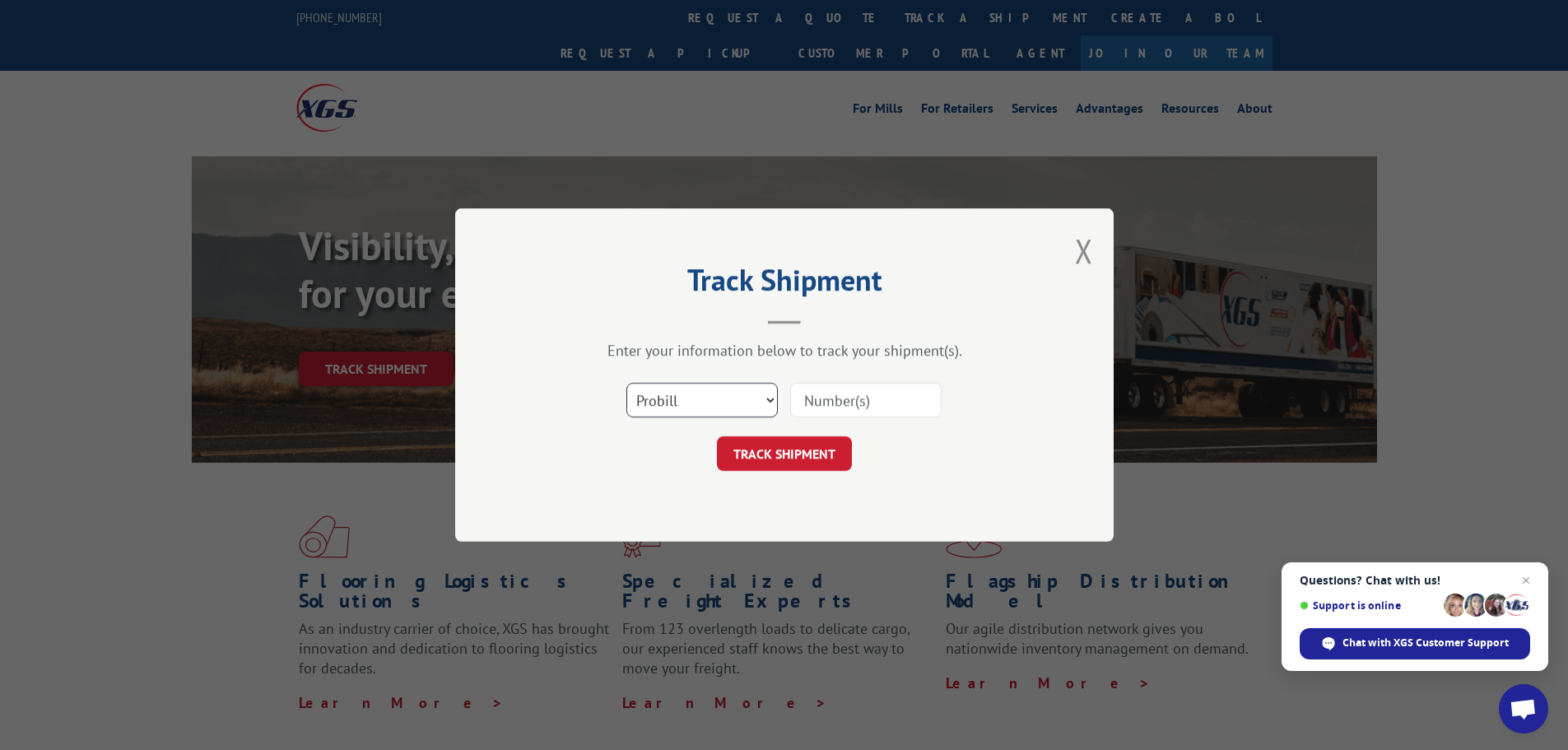
click at [733, 400] on select "Select category... Probill BOL PO" at bounding box center [702, 400] width 151 height 35
select select "bol"
click at [627, 383] on select "Select category... Probill BOL PO" at bounding box center [702, 400] width 151 height 35
click at [839, 399] on input at bounding box center [865, 400] width 151 height 35
paste input "[PHONE_NUMBER]"
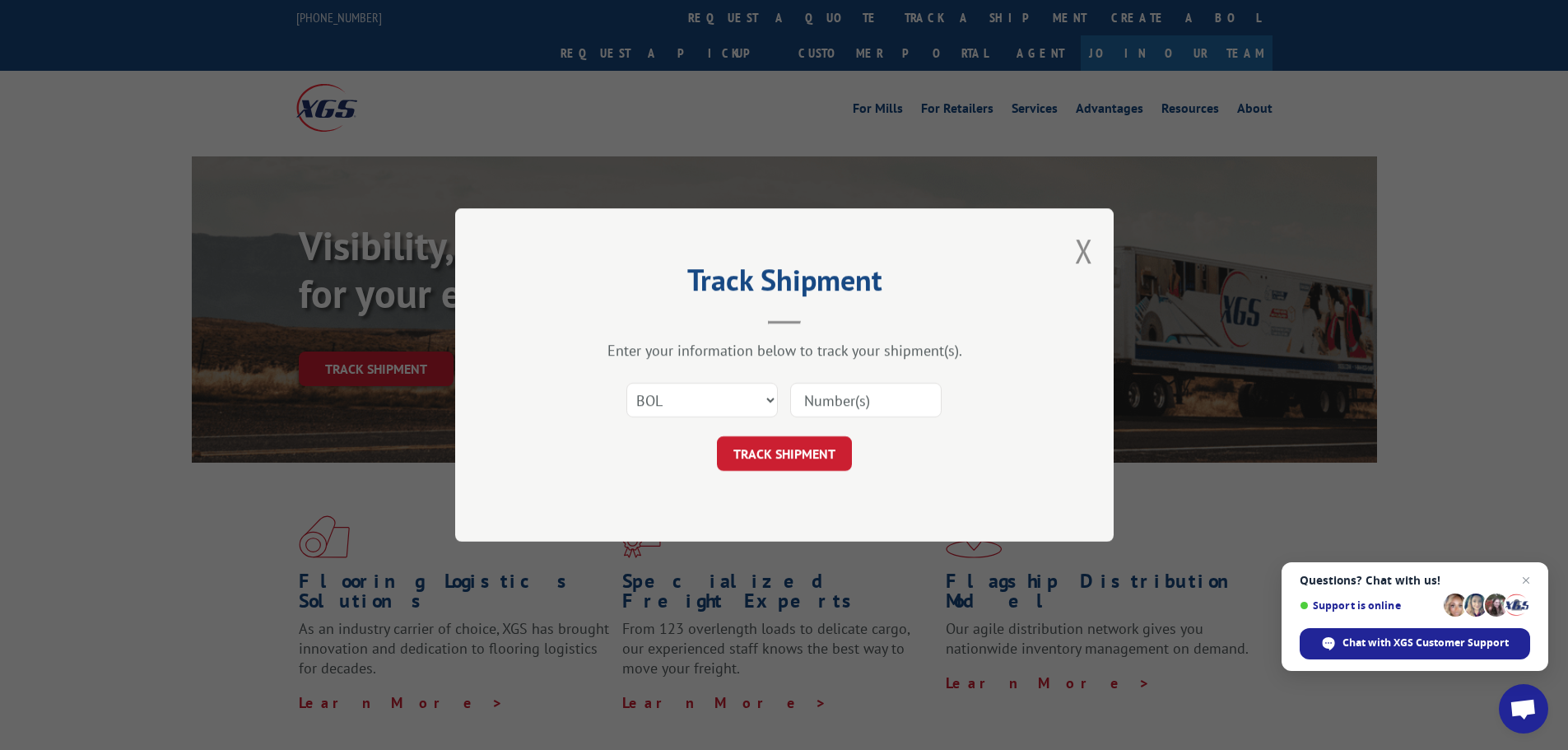
type input "[PHONE_NUMBER]"
click at [839, 399] on input "[PHONE_NUMBER]" at bounding box center [865, 400] width 151 height 35
drag, startPoint x: 913, startPoint y: 399, endPoint x: 784, endPoint y: 413, distance: 129.8
click at [784, 413] on div "Select category... Probill BOL PO [PHONE_NUMBER]" at bounding box center [784, 400] width 493 height 54
click at [844, 405] on input at bounding box center [865, 400] width 151 height 35
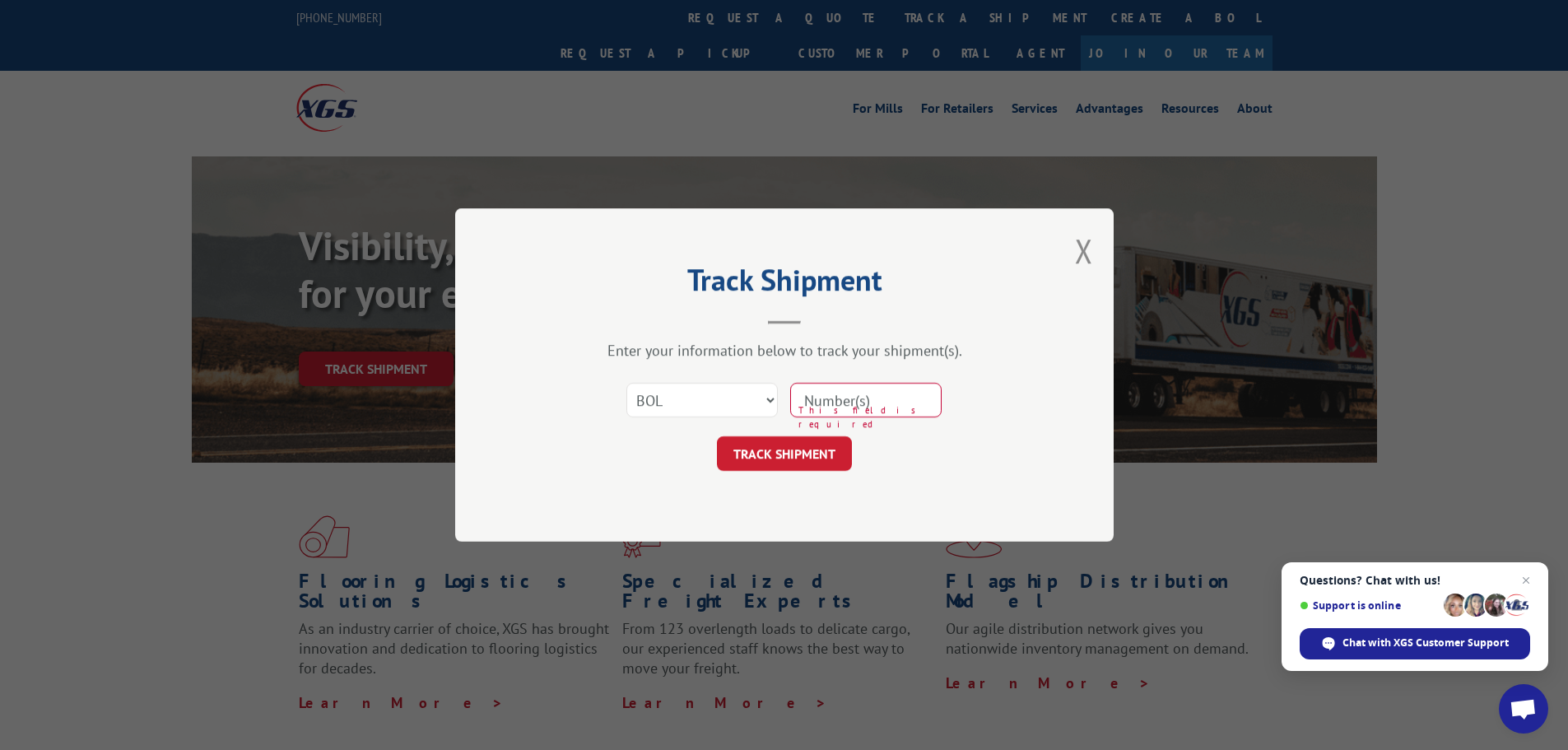
paste input "17207690BOL"
click at [844, 404] on input "17207690BOL" at bounding box center [865, 400] width 151 height 35
drag, startPoint x: 904, startPoint y: 400, endPoint x: 868, endPoint y: 389, distance: 37.6
click at [868, 389] on input "17207690BOL" at bounding box center [865, 400] width 151 height 35
type input "17207690"
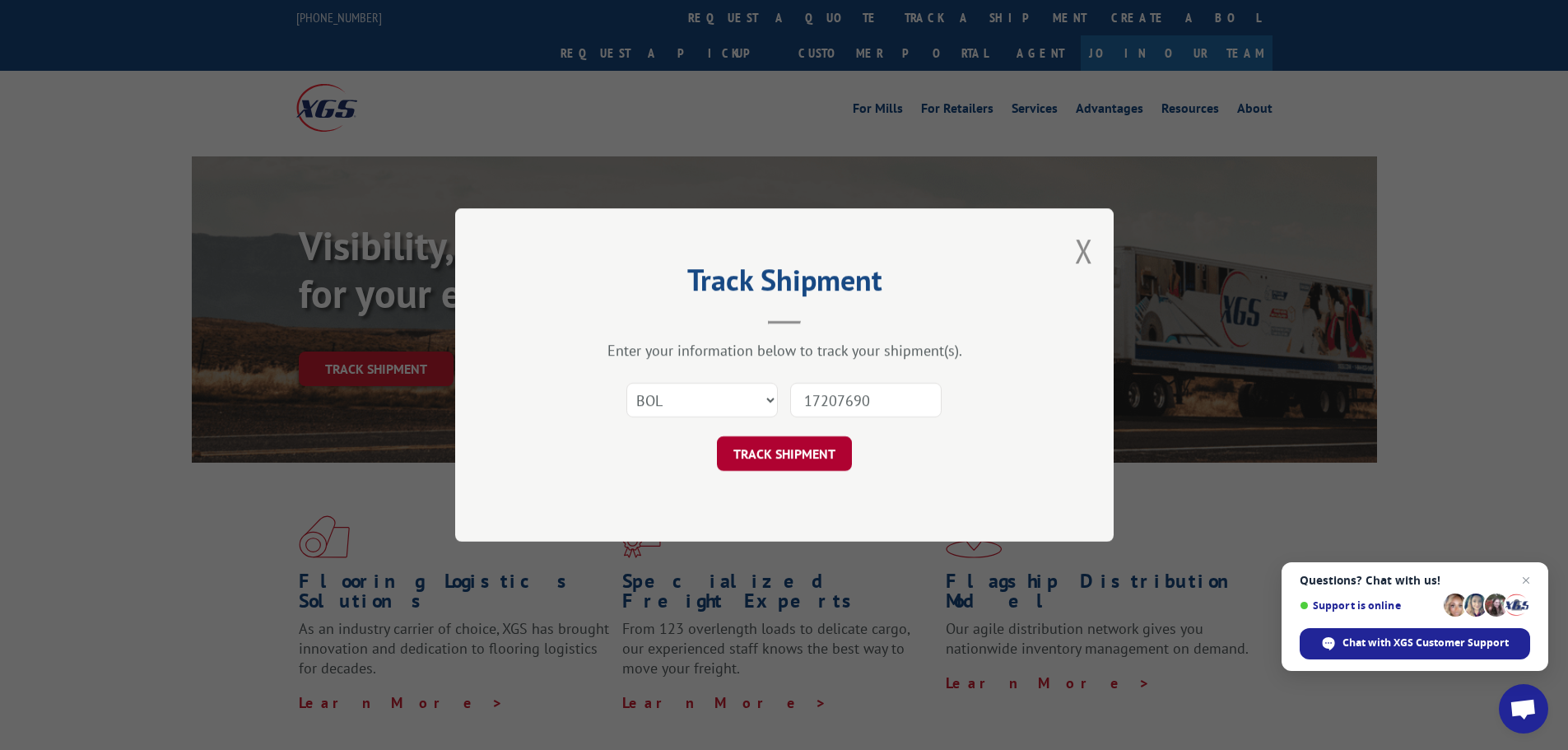
click at [796, 448] on button "TRACK SHIPMENT" at bounding box center [784, 453] width 135 height 35
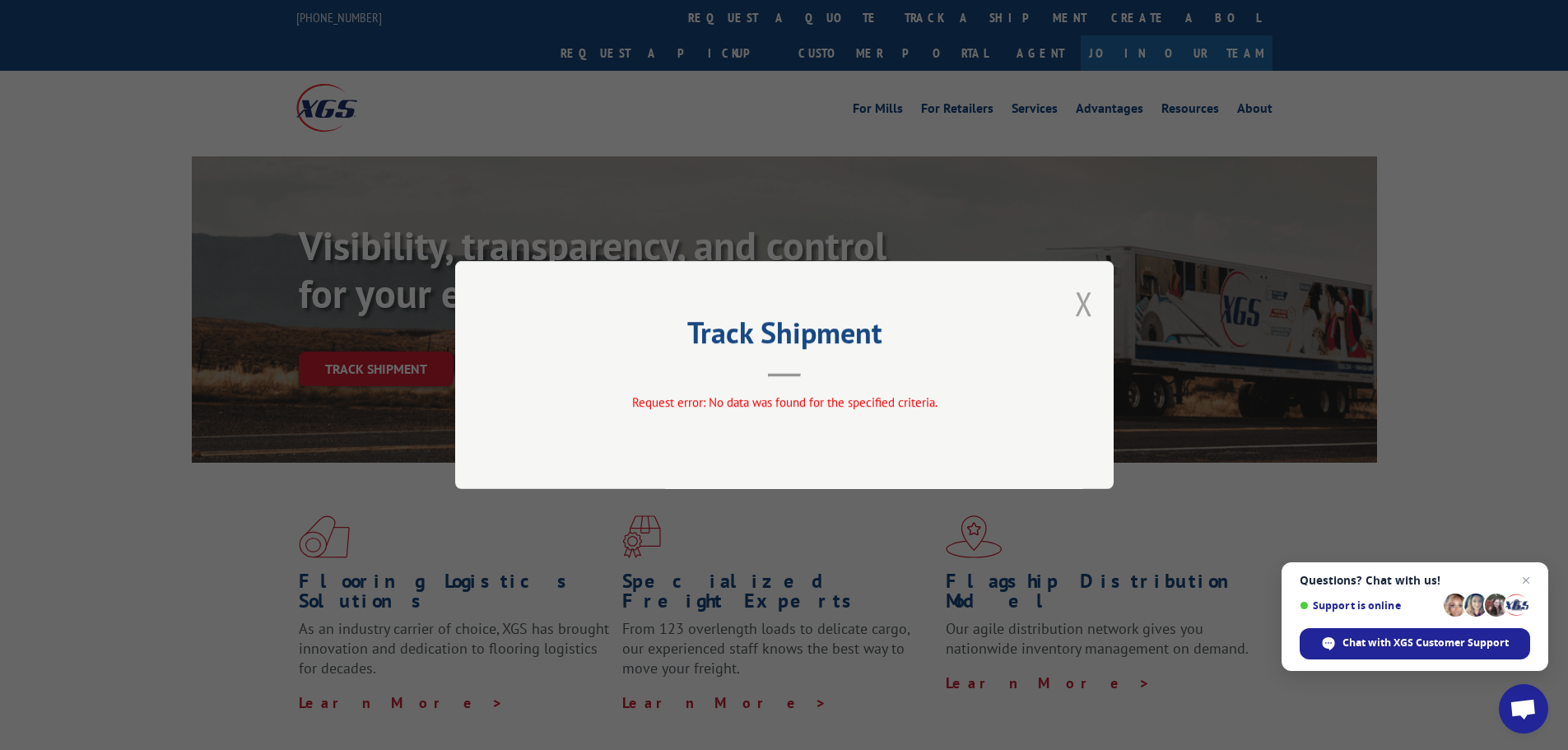
click at [1088, 303] on button "Close modal" at bounding box center [1083, 303] width 18 height 43
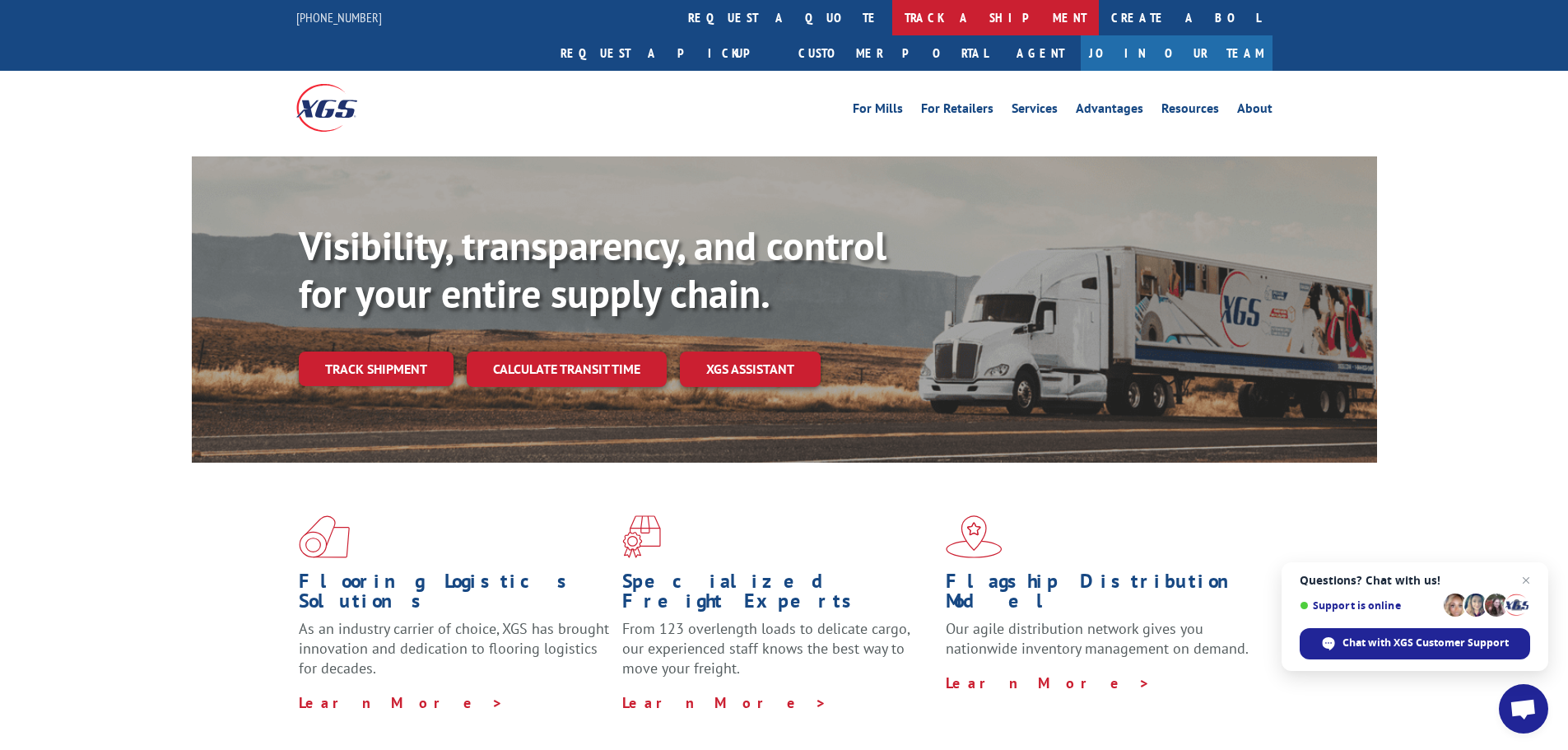
click at [892, 11] on link "track a shipment" at bounding box center [995, 18] width 206 height 36
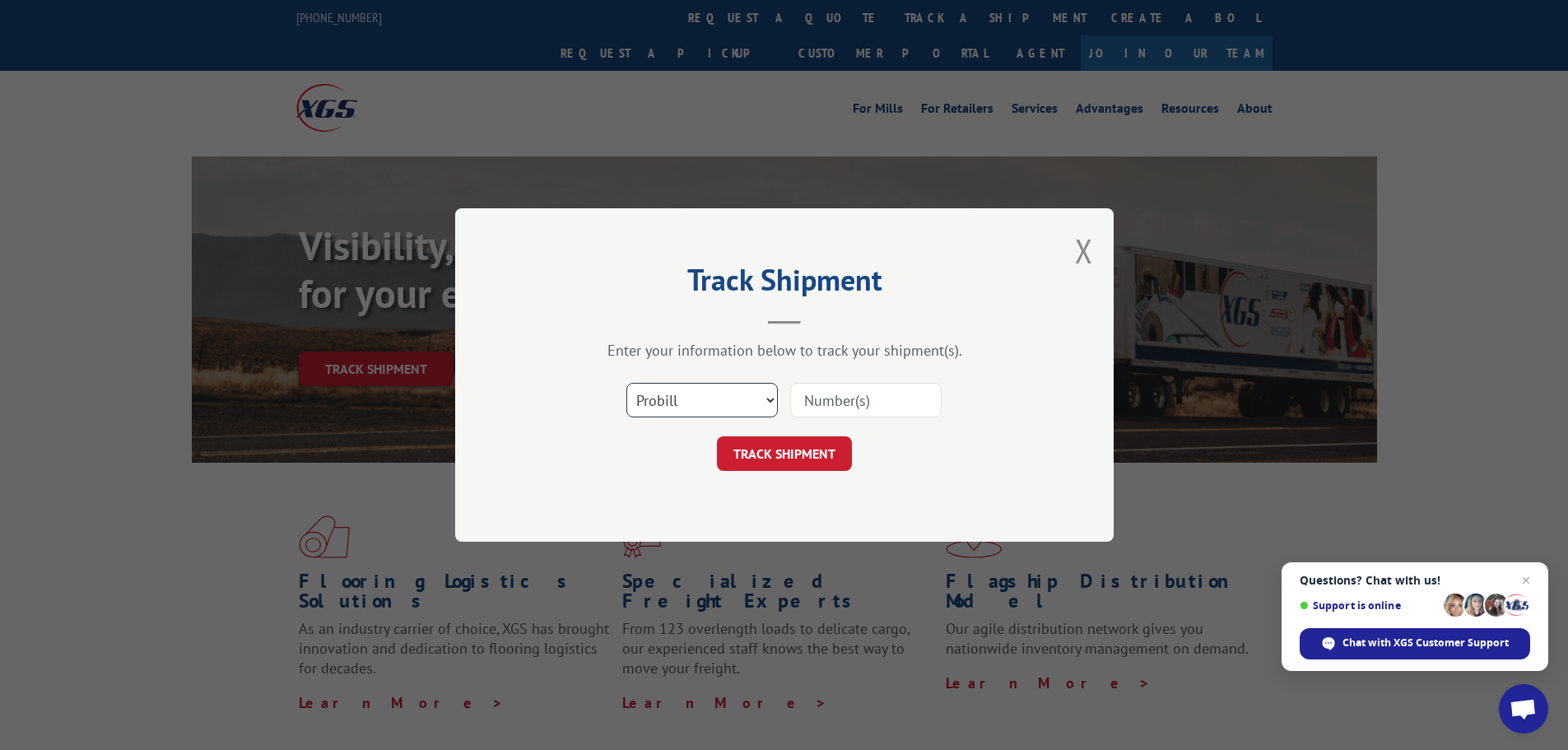
click at [710, 397] on select "Select category... Probill BOL PO" at bounding box center [702, 400] width 151 height 35
select select "po"
click at [627, 383] on select "Select category... Probill BOL PO" at bounding box center [702, 400] width 151 height 35
click at [833, 404] on input at bounding box center [865, 400] width 151 height 35
paste input "17207690BOL"
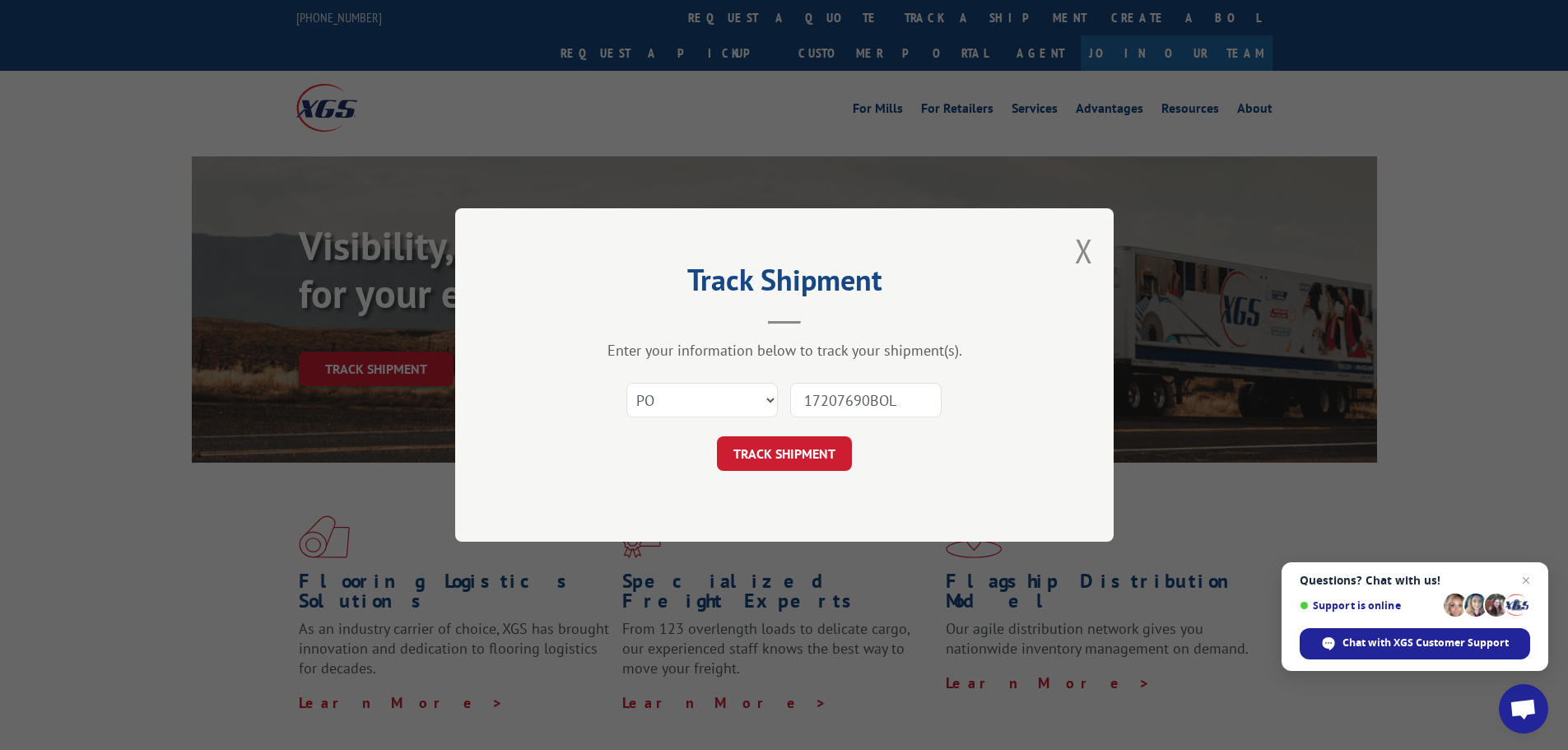
drag, startPoint x: 895, startPoint y: 395, endPoint x: 868, endPoint y: 397, distance: 27.1
click at [868, 397] on input "17207690BOL" at bounding box center [865, 400] width 151 height 35
type input "17207690"
click at [802, 461] on button "TRACK SHIPMENT" at bounding box center [784, 453] width 135 height 35
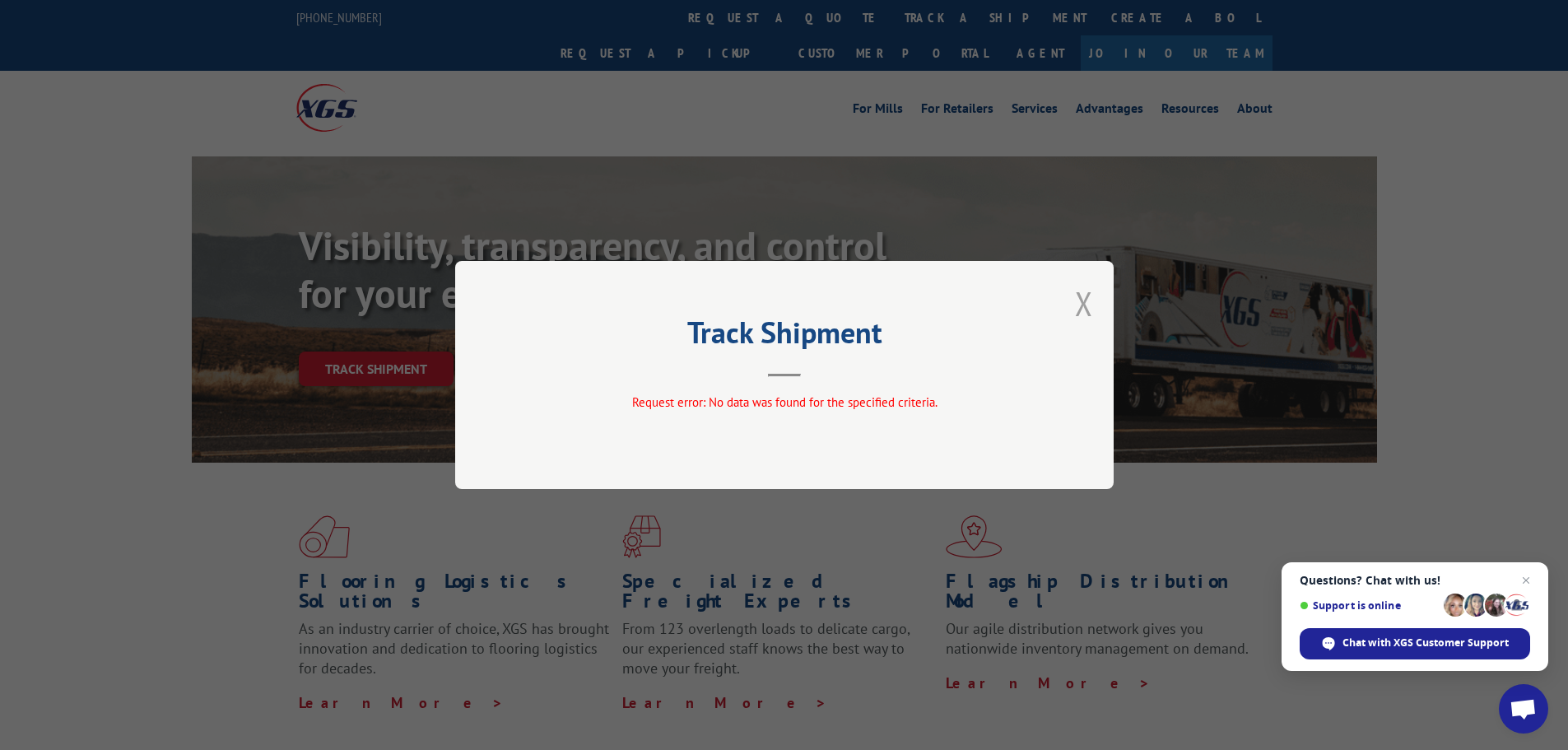
click at [1082, 307] on button "Close modal" at bounding box center [1083, 303] width 18 height 43
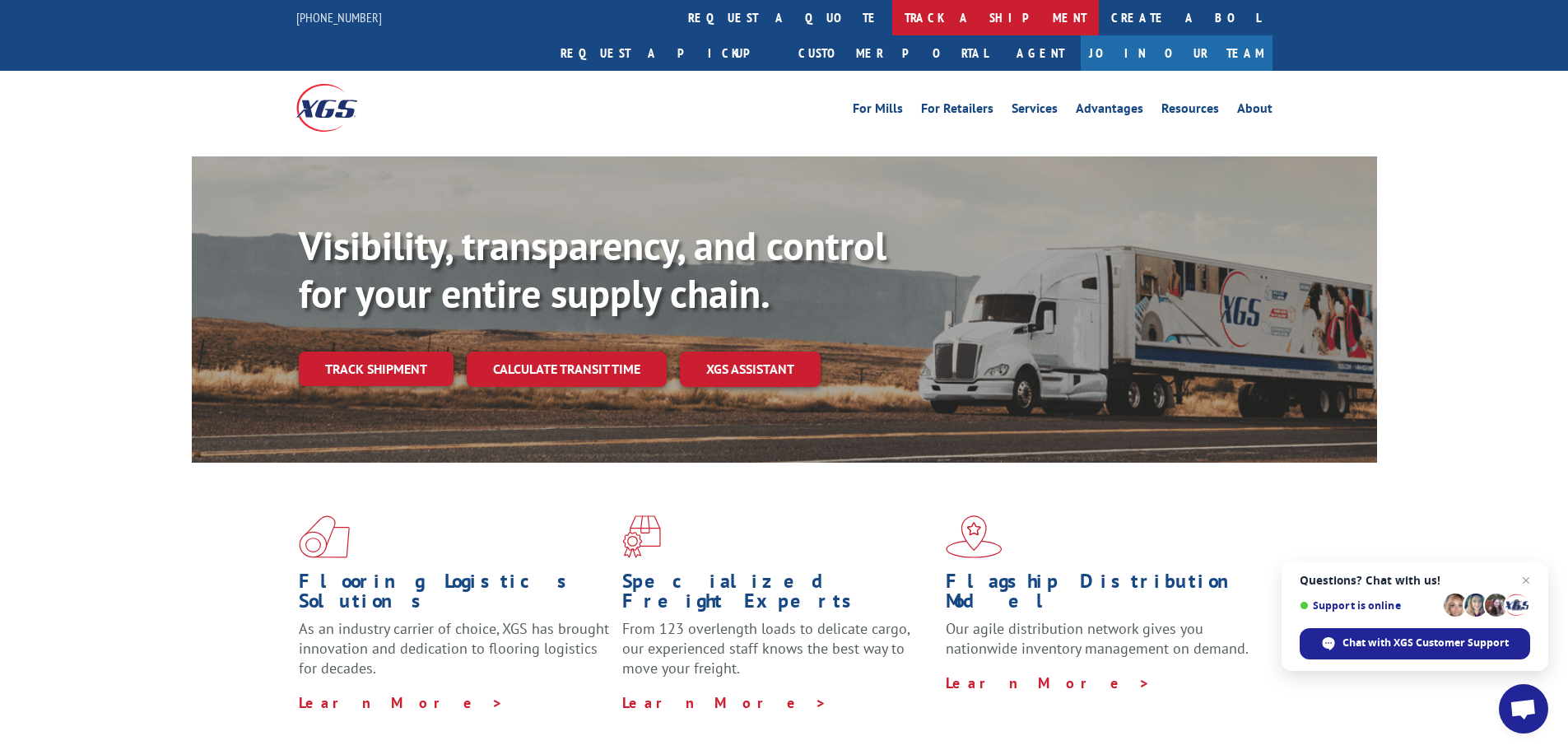
click at [892, 17] on link "track a shipment" at bounding box center [995, 18] width 206 height 36
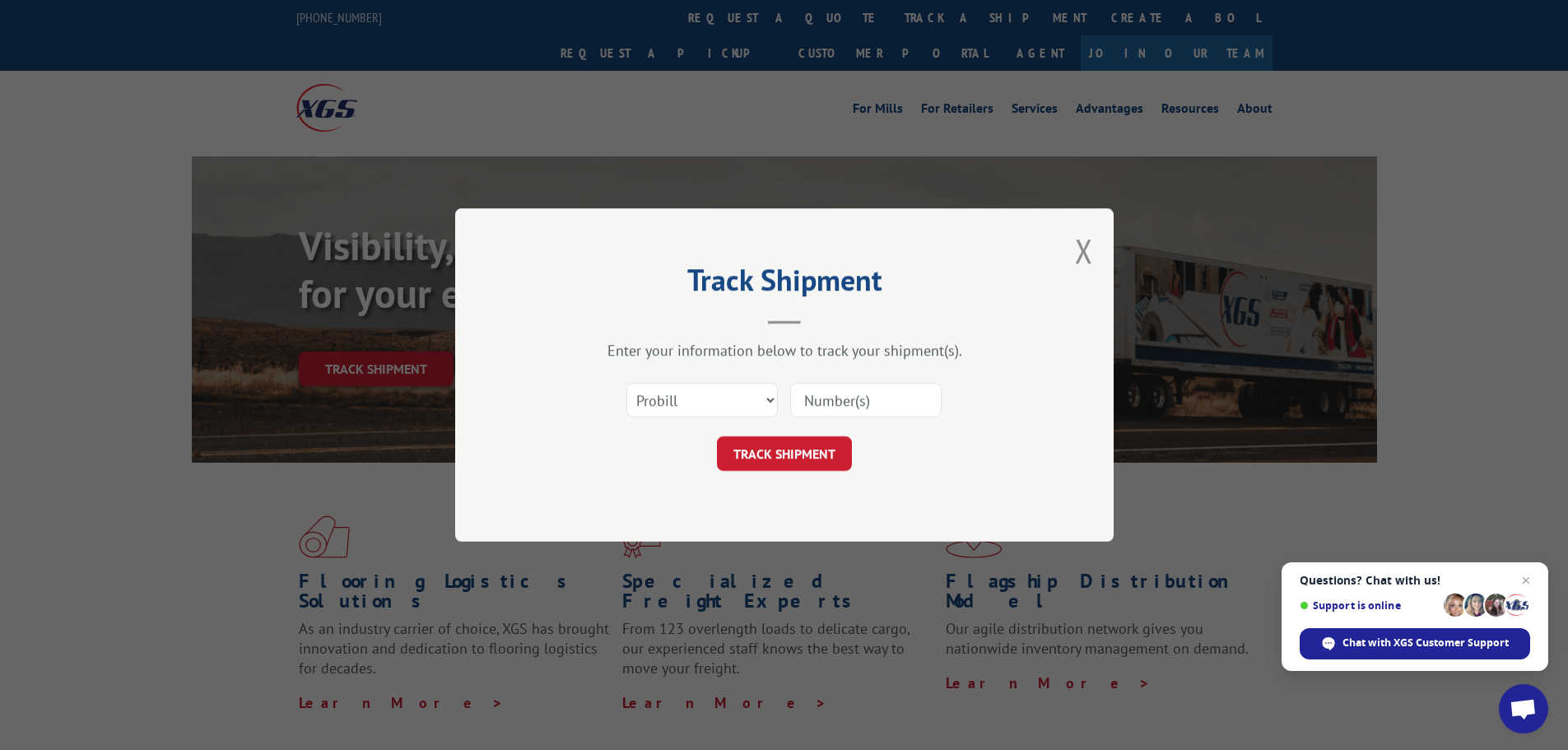
drag, startPoint x: 742, startPoint y: 424, endPoint x: 731, endPoint y: 394, distance: 32.0
click at [732, 395] on div "Select category... Probill BOL PO" at bounding box center [784, 400] width 493 height 54
click at [731, 394] on select "Select category... Probill BOL PO" at bounding box center [702, 400] width 151 height 35
select select "bol"
click at [627, 383] on select "Select category... Probill BOL PO" at bounding box center [702, 400] width 151 height 35
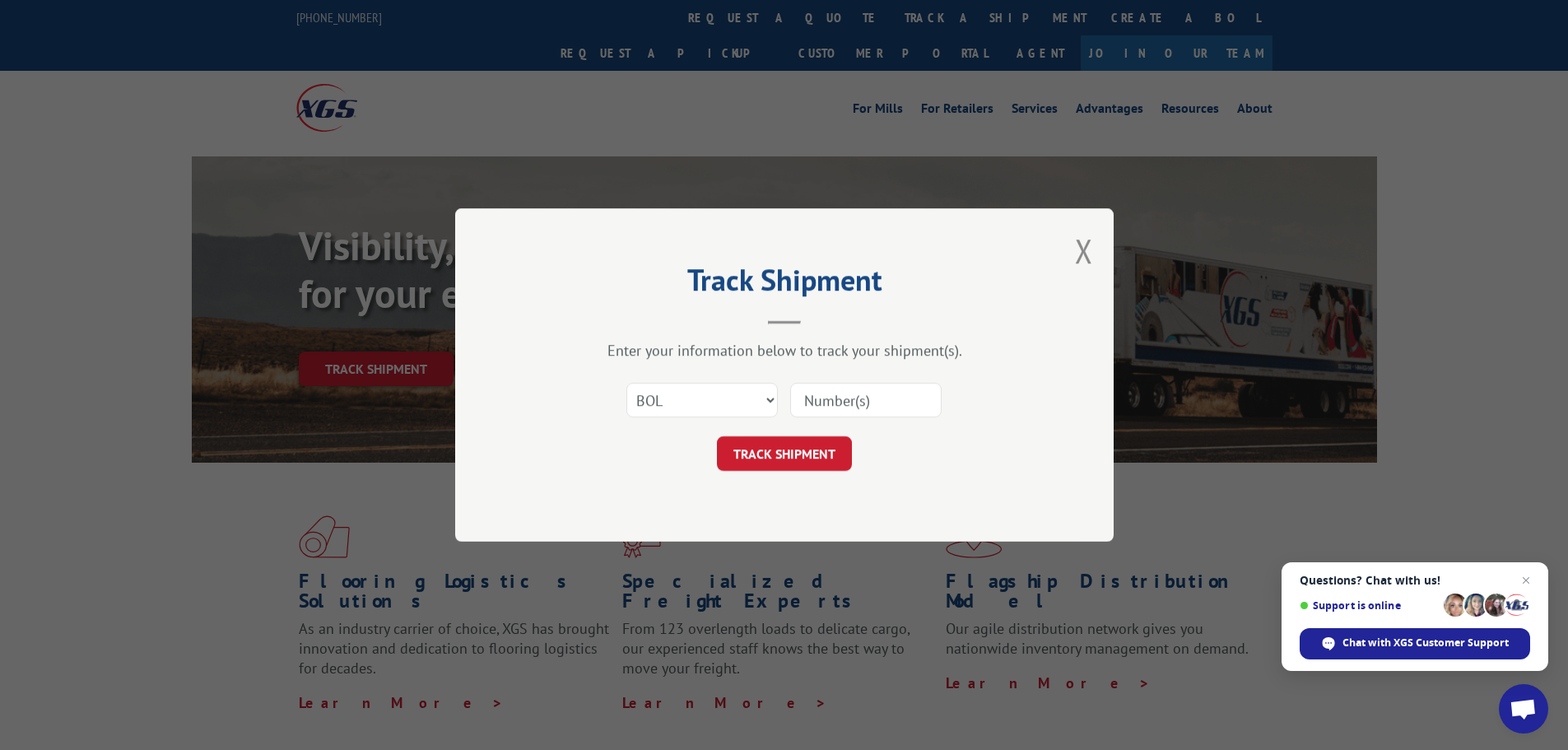
click at [841, 403] on input at bounding box center [865, 400] width 151 height 35
paste input "17207690BOL"
drag, startPoint x: 896, startPoint y: 400, endPoint x: 868, endPoint y: 398, distance: 28.1
click at [868, 398] on input "17207690BOL" at bounding box center [865, 400] width 151 height 35
click at [891, 404] on input "17207690" at bounding box center [865, 400] width 151 height 35
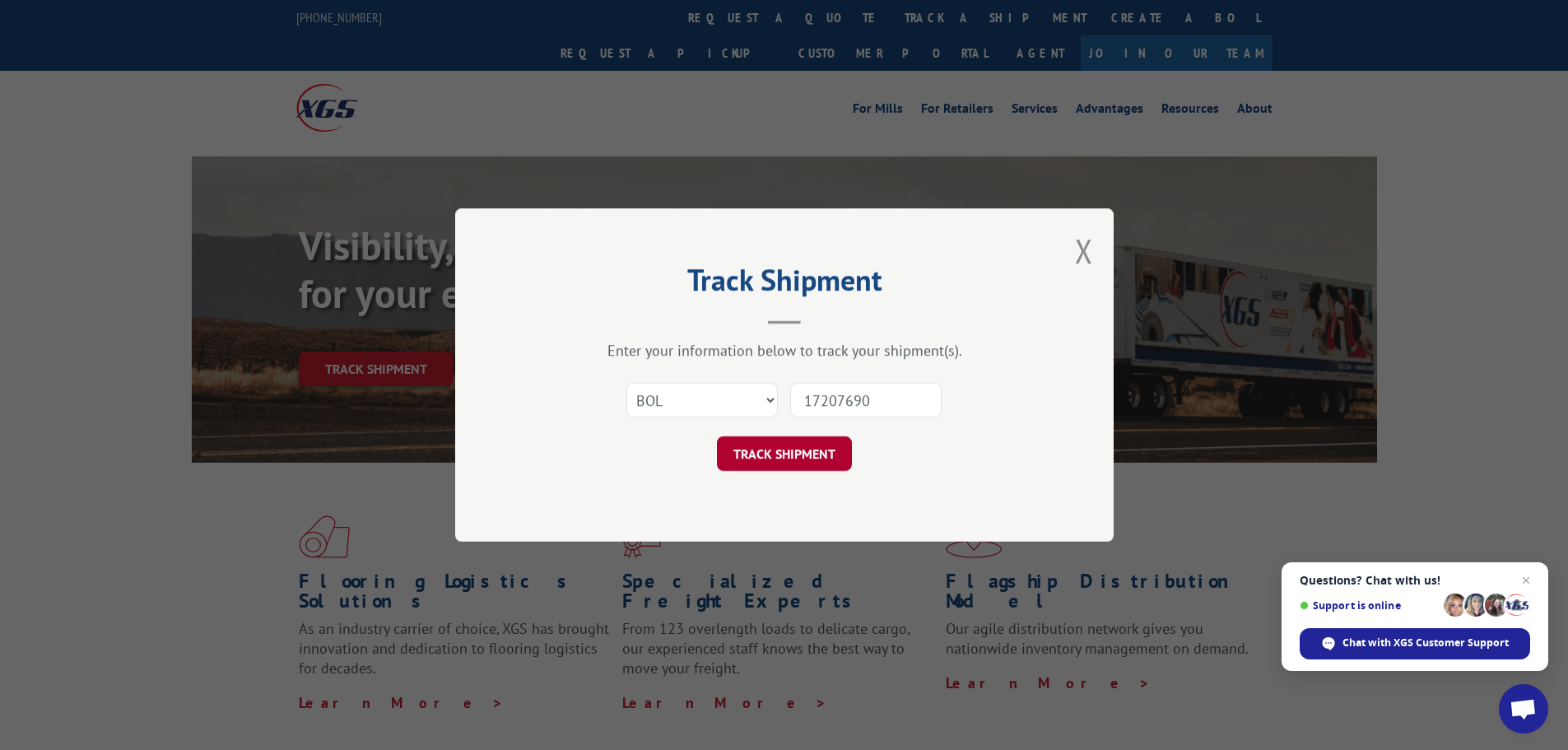
type input "17207690"
click at [795, 460] on button "TRACK SHIPMENT" at bounding box center [784, 453] width 135 height 35
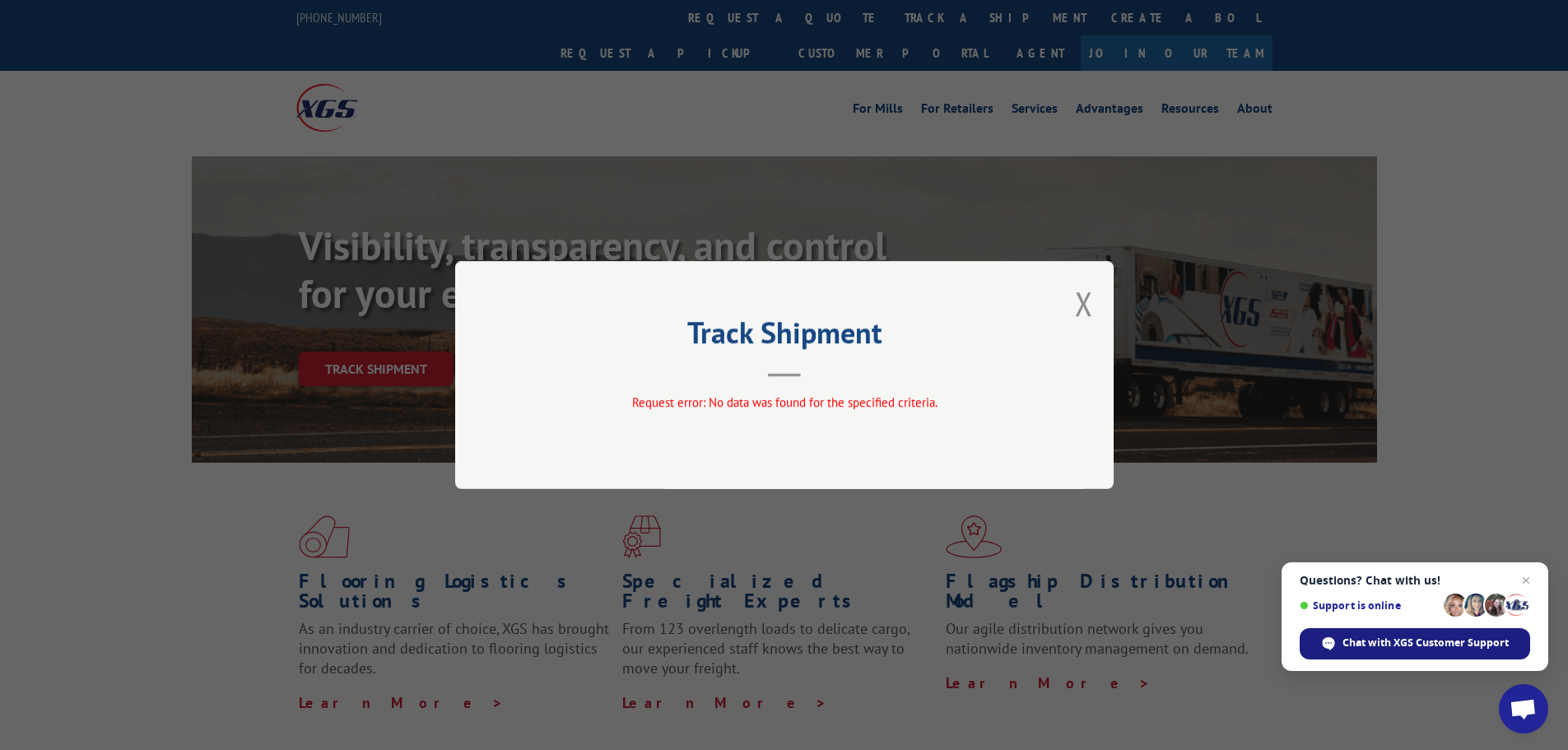
click at [1415, 641] on span "Chat with XGS Customer Support" at bounding box center [1425, 642] width 166 height 15
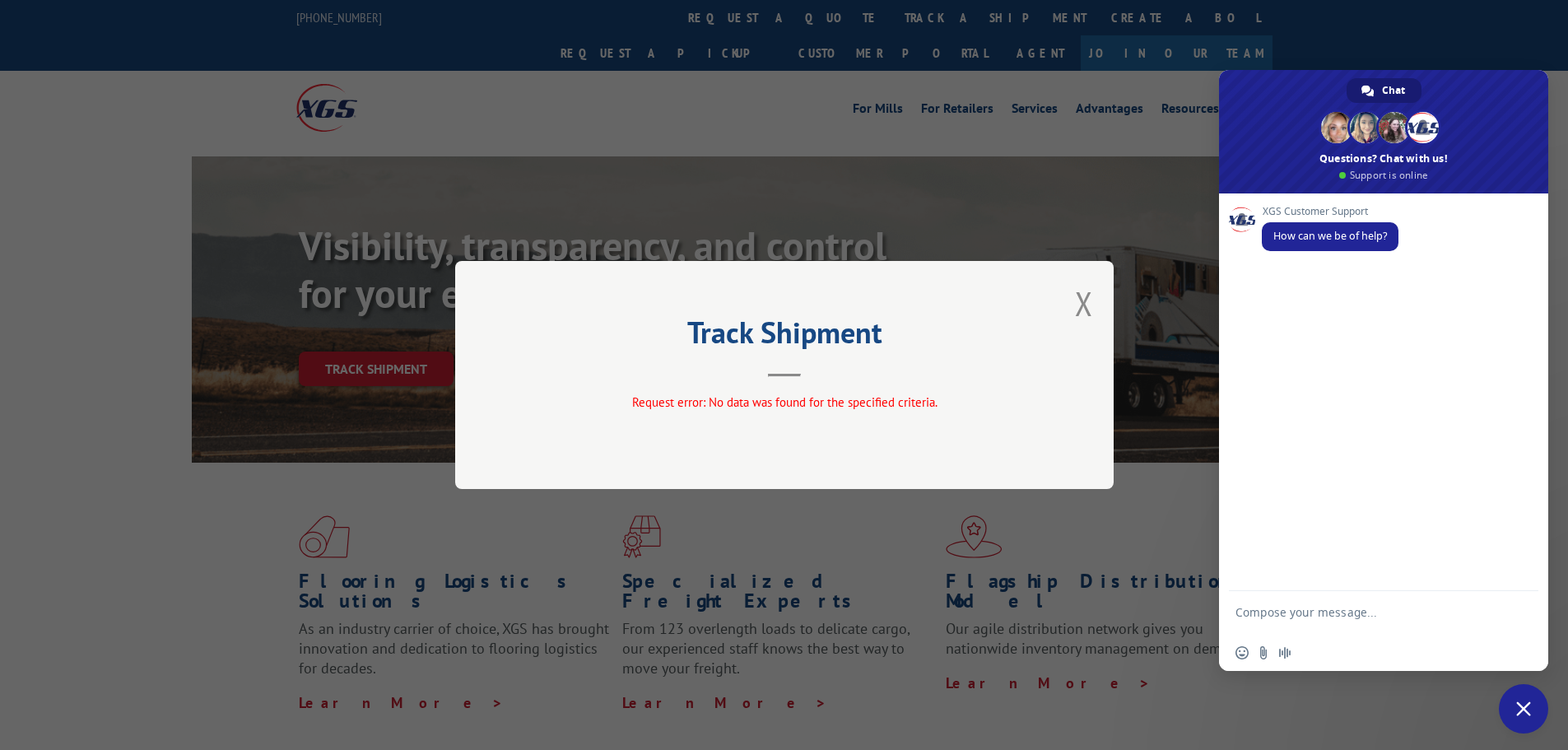
click at [1381, 606] on textarea "Compose your message..." at bounding box center [1366, 620] width 261 height 30
type textarea "I want to track this order 17207690BOL"
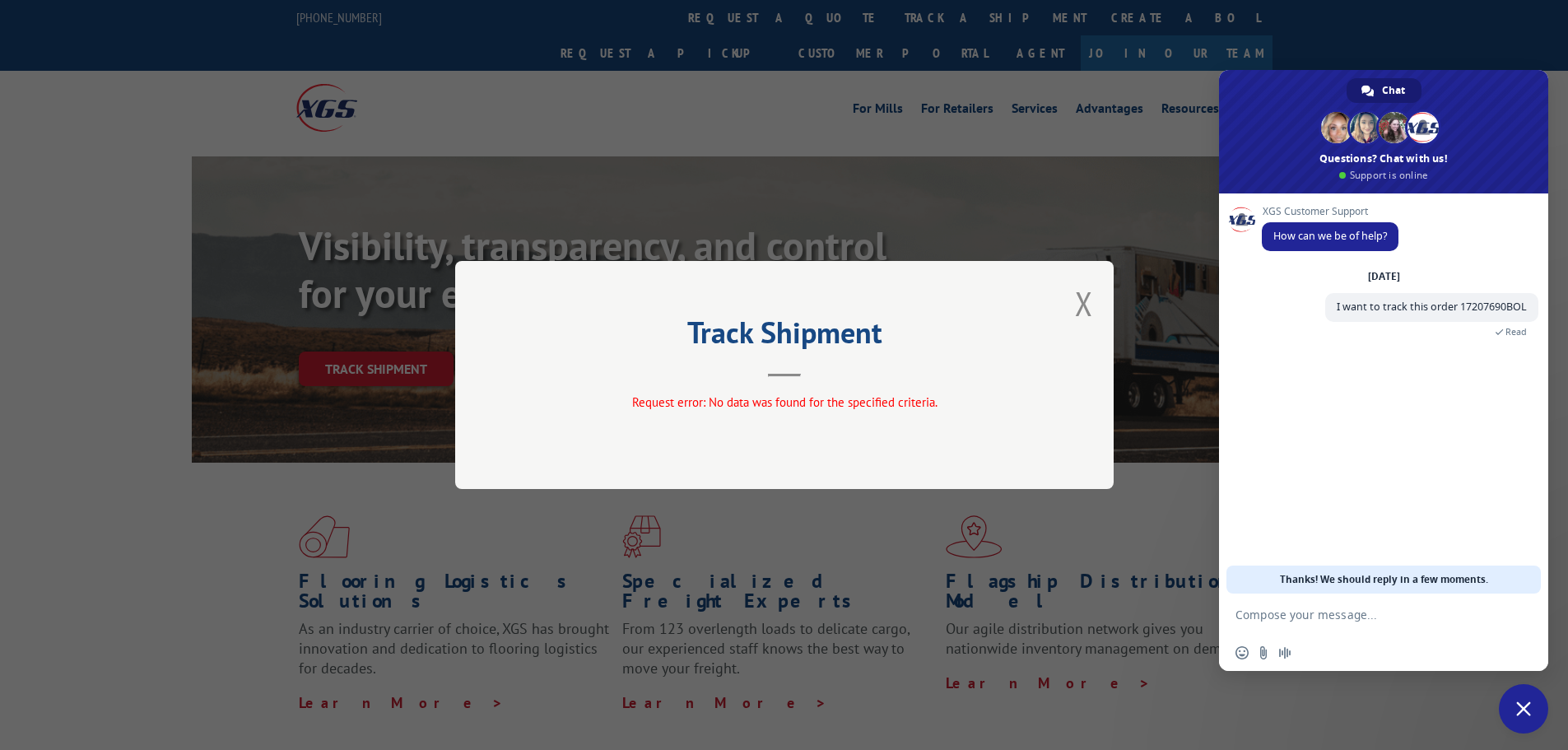
click at [1430, 623] on form at bounding box center [1366, 615] width 261 height 44
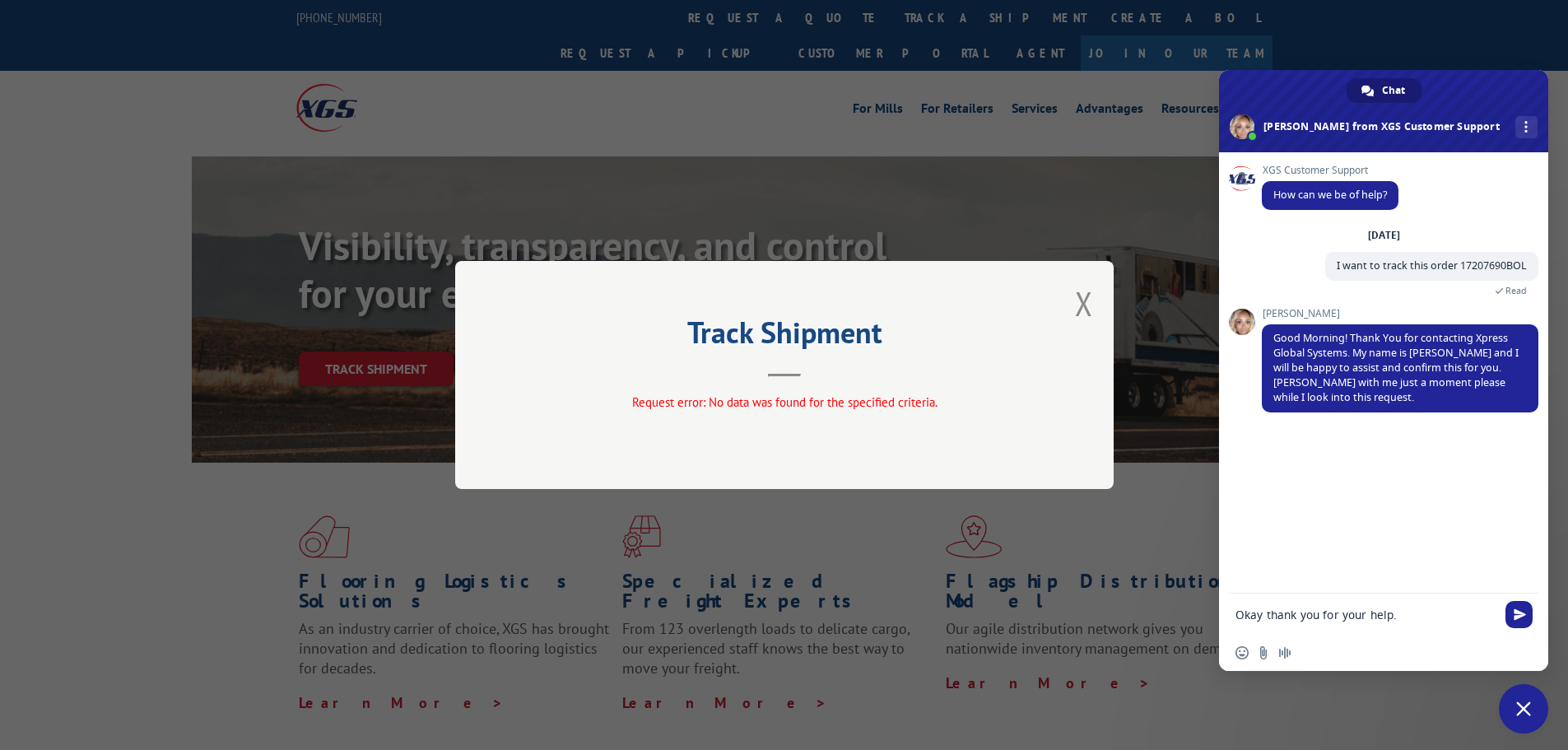
type textarea "Okay thank you for your help."
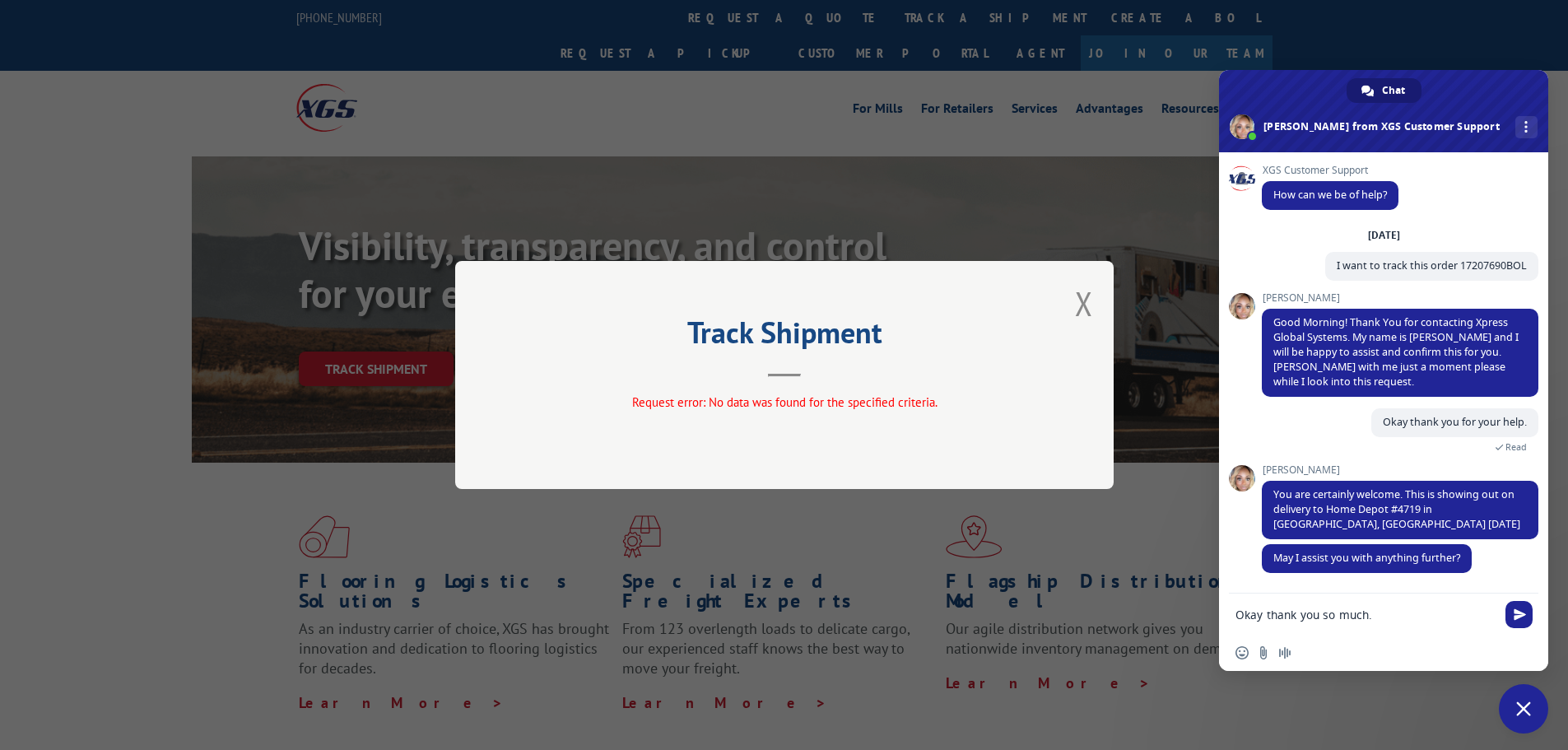
type textarea "Okay thank you so much."
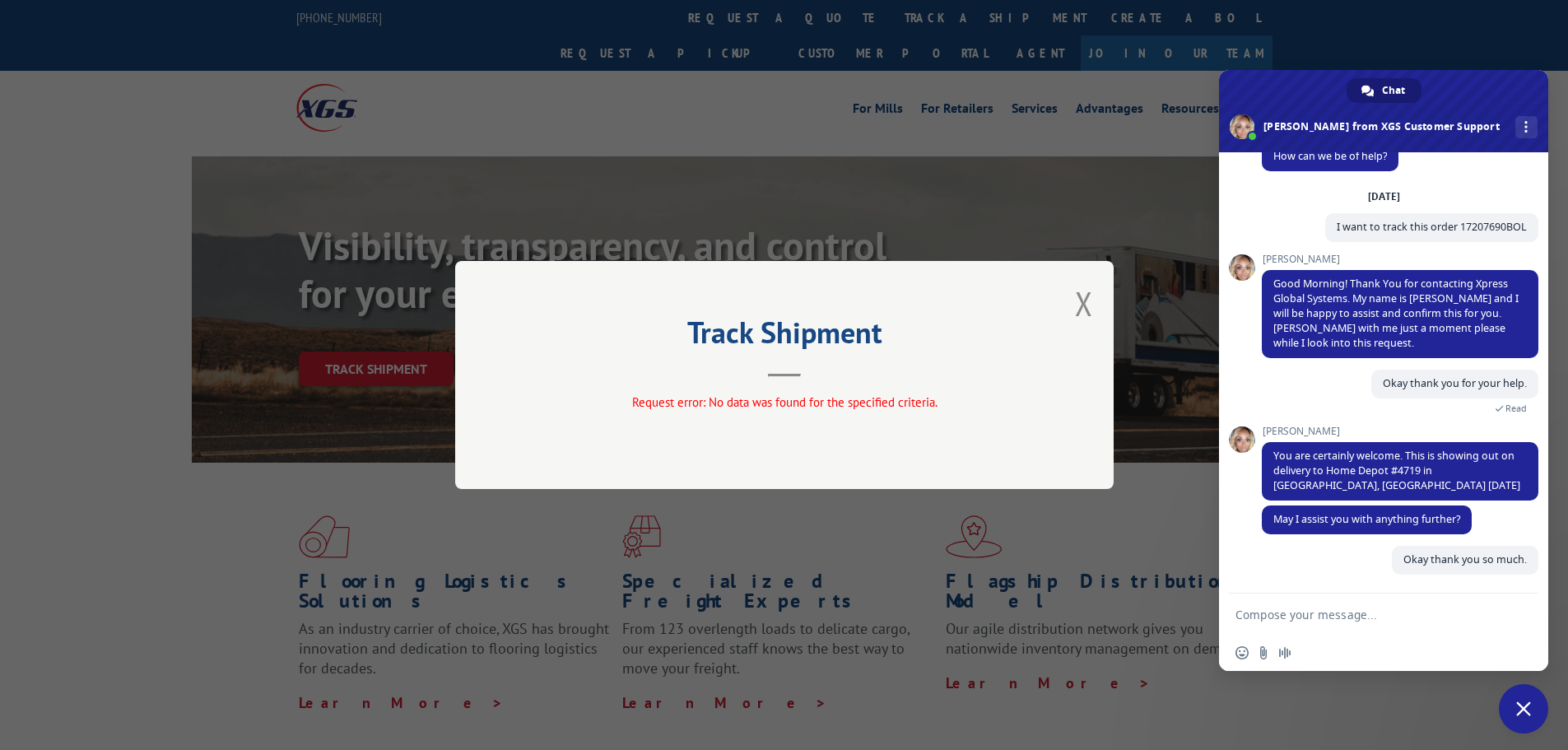
scroll to position [38, 0]
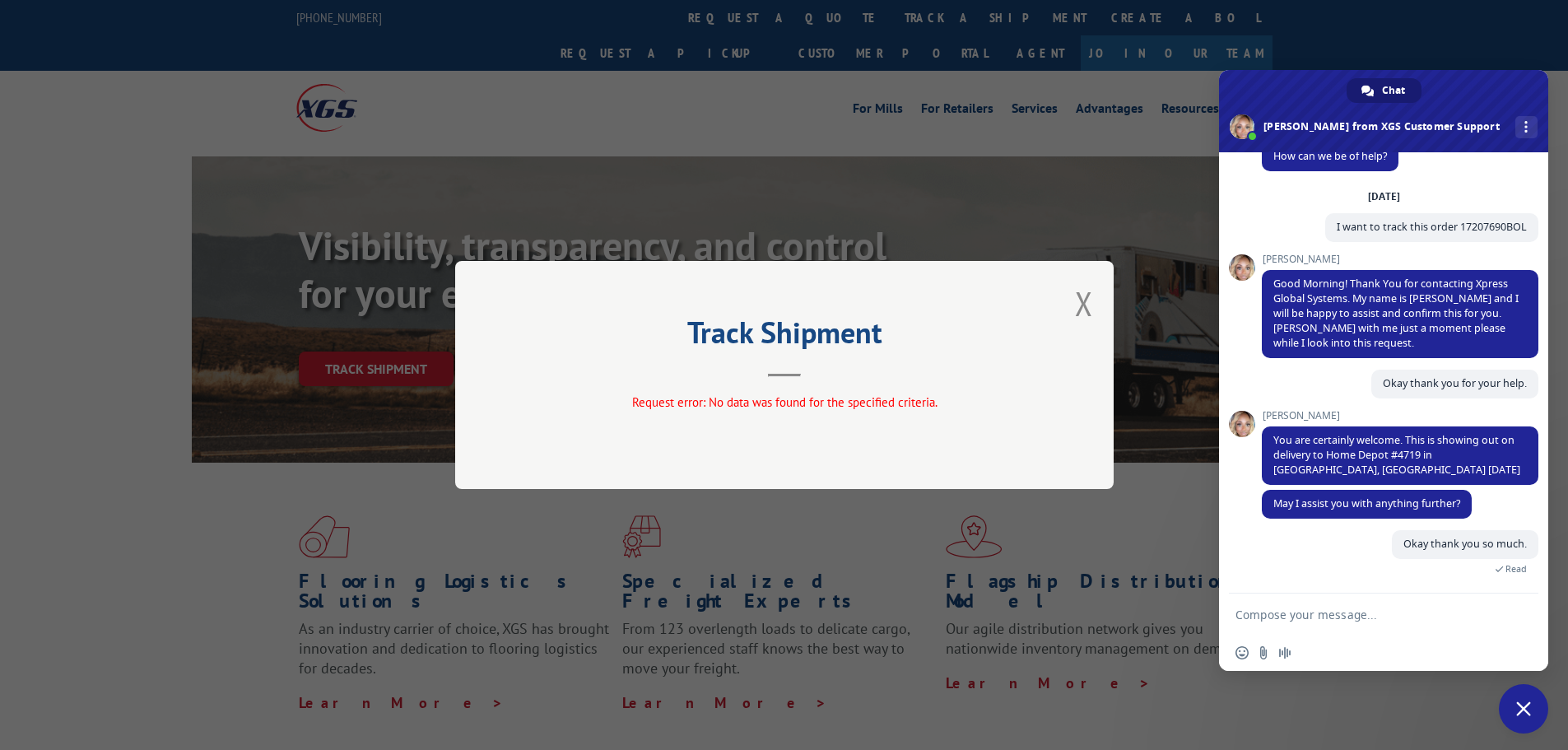
click at [1369, 624] on form at bounding box center [1366, 615] width 261 height 44
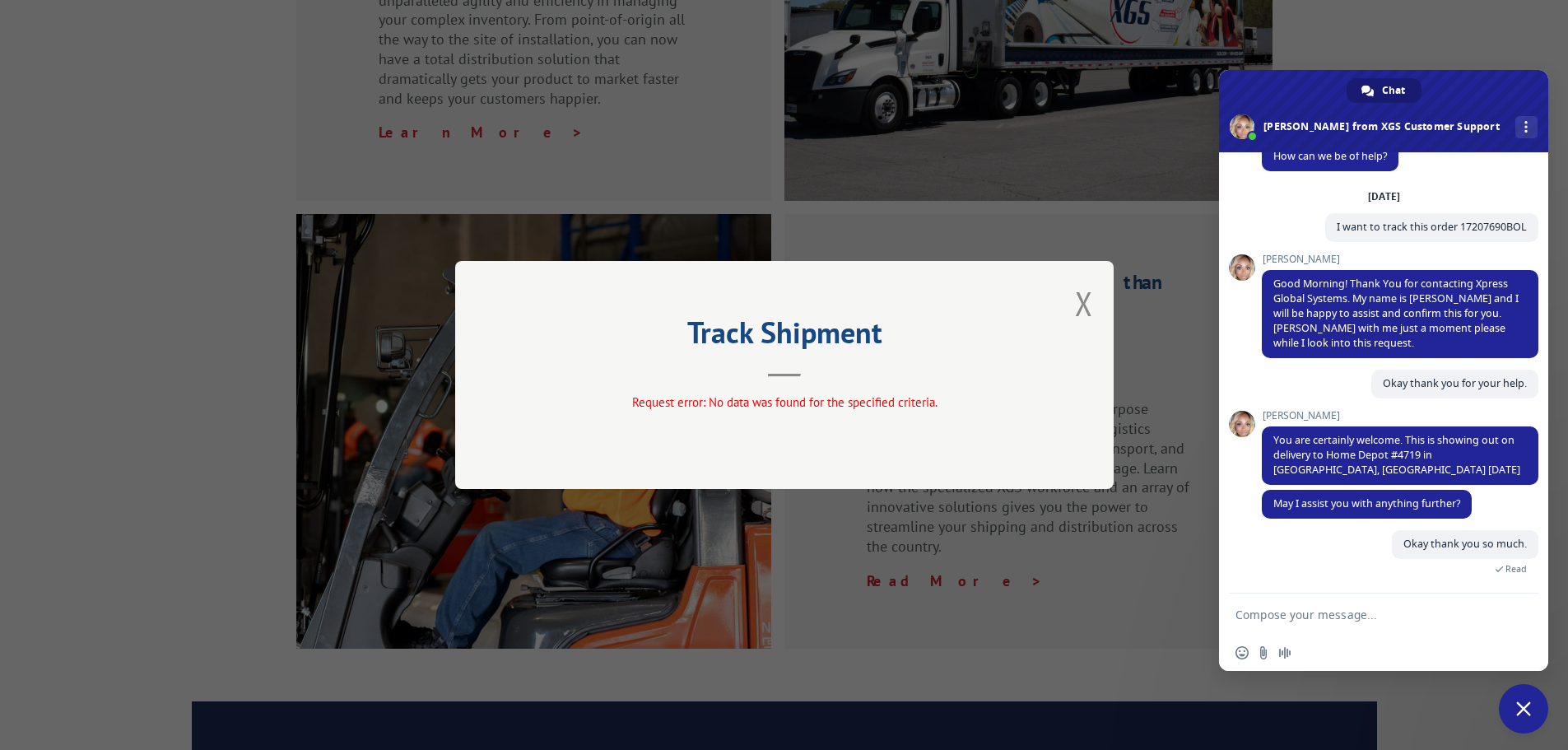
scroll to position [1886, 0]
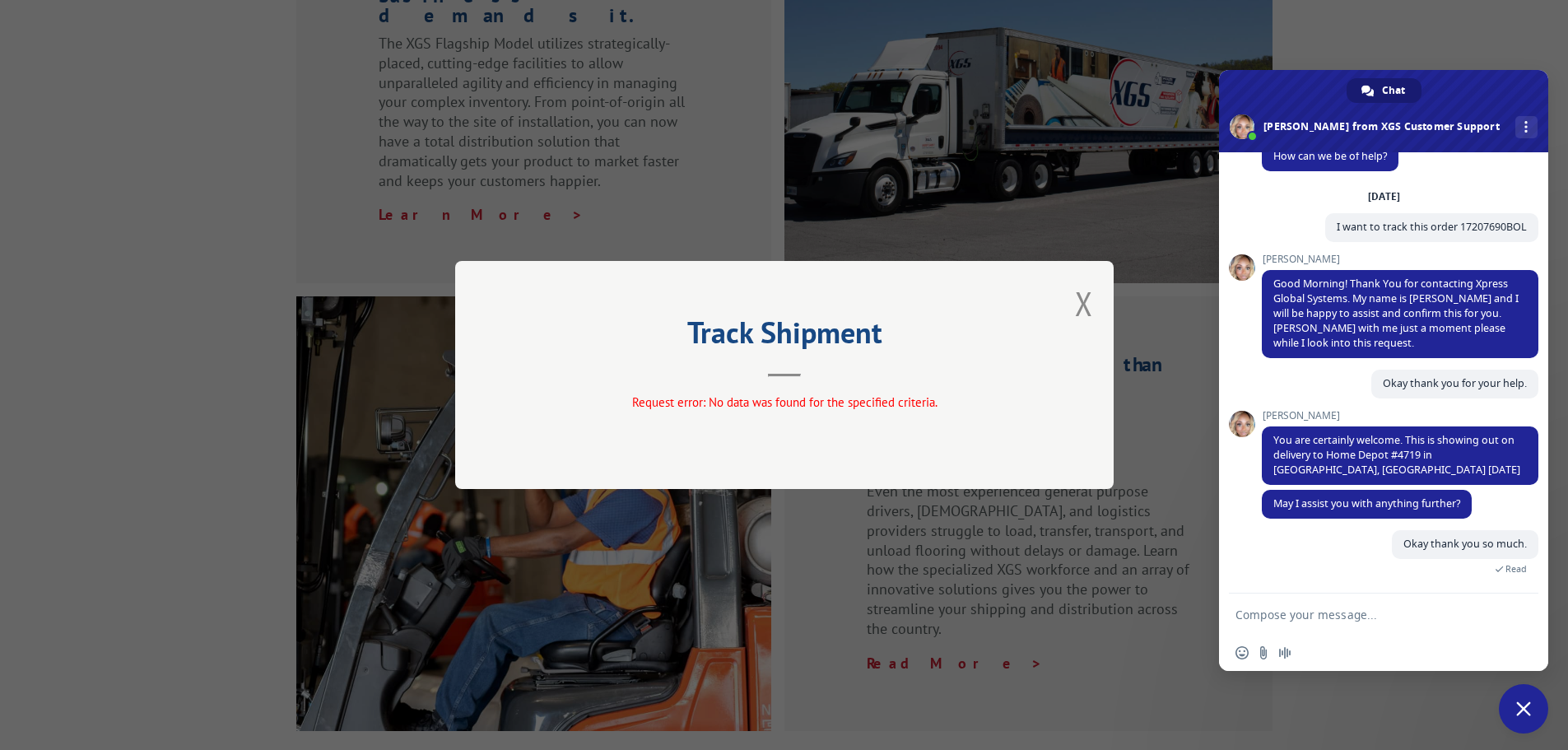
click at [1317, 602] on form at bounding box center [1366, 615] width 261 height 44
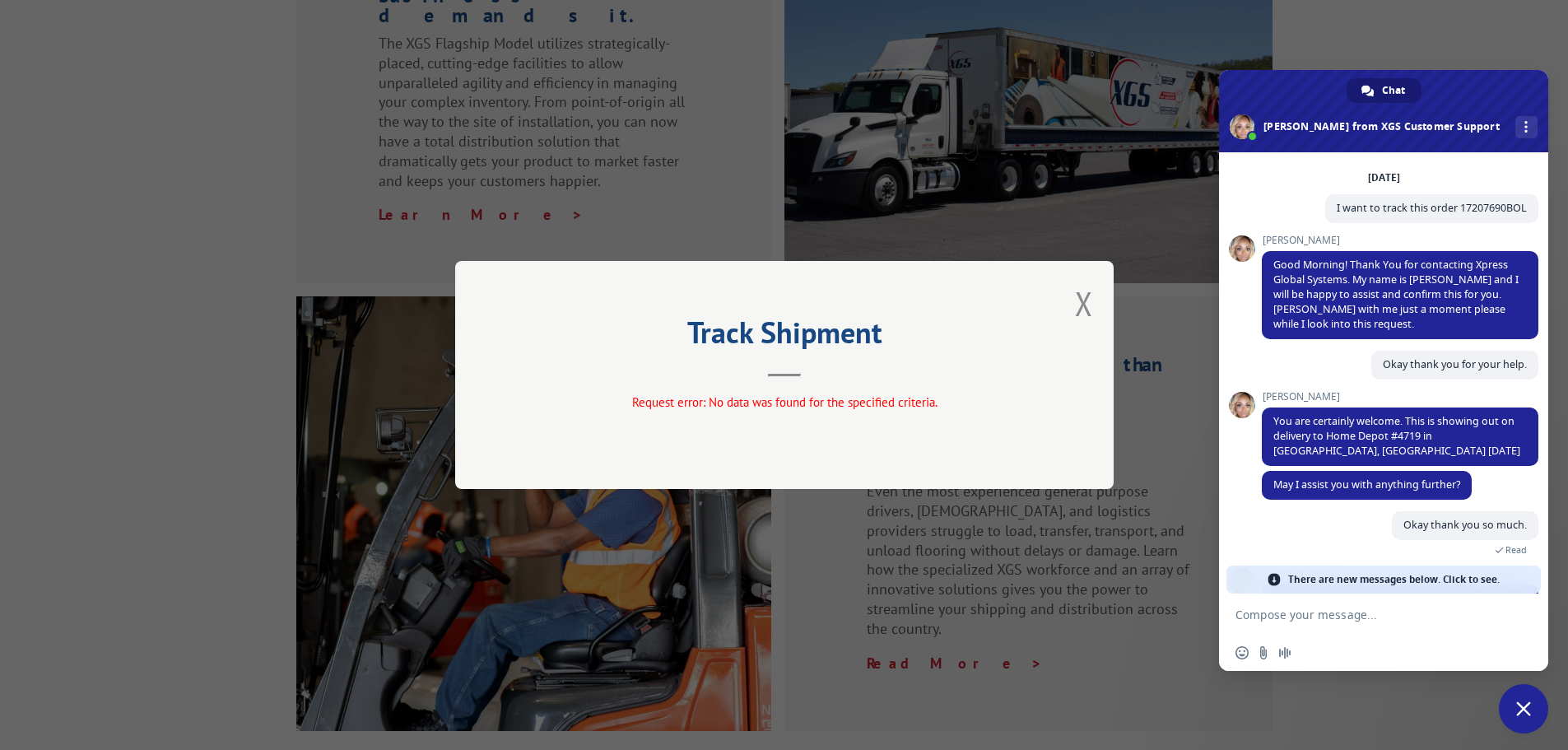
click at [1354, 614] on textarea "Compose your message..." at bounding box center [1366, 615] width 261 height 15
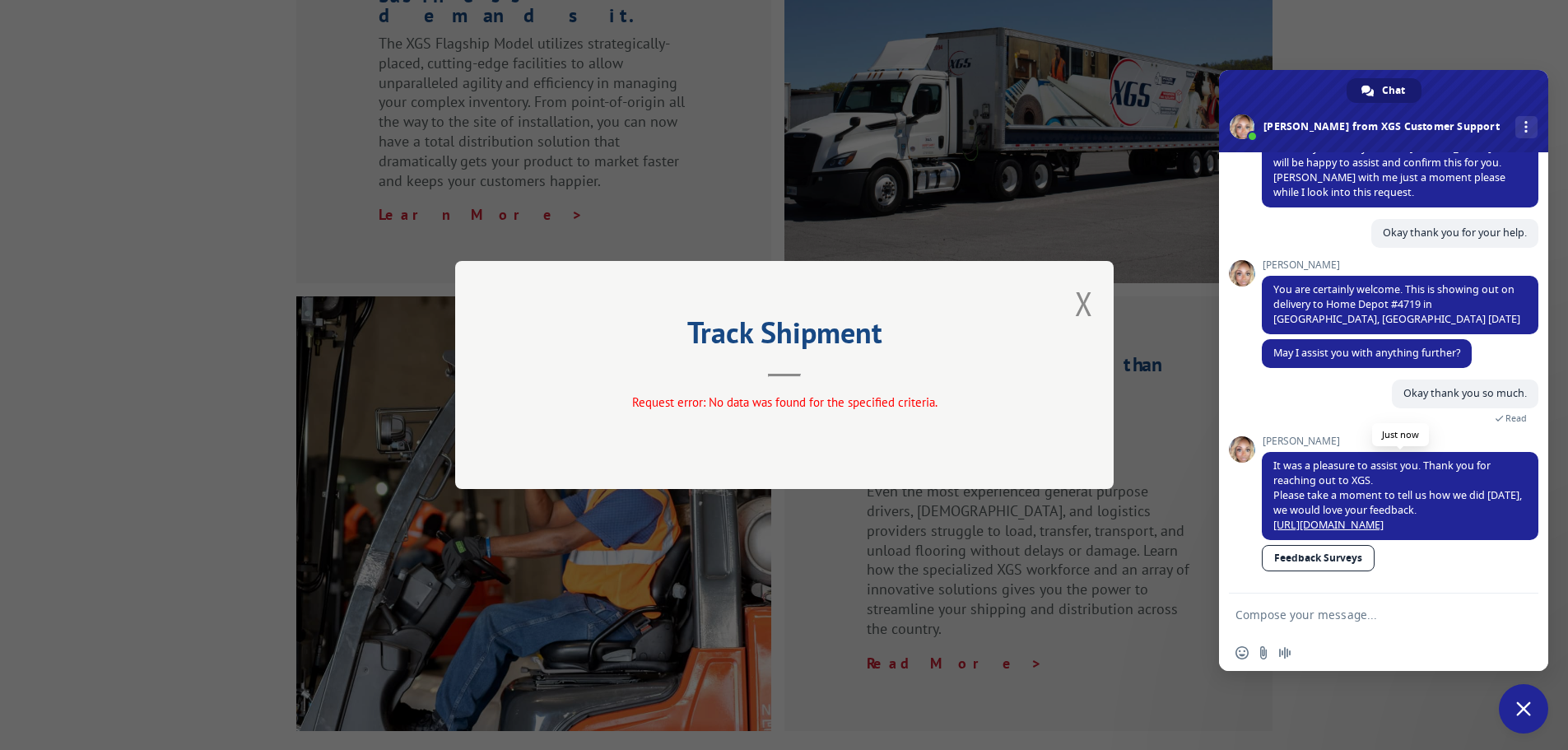
scroll to position [204, 0]
